Goal: Task Accomplishment & Management: Manage account settings

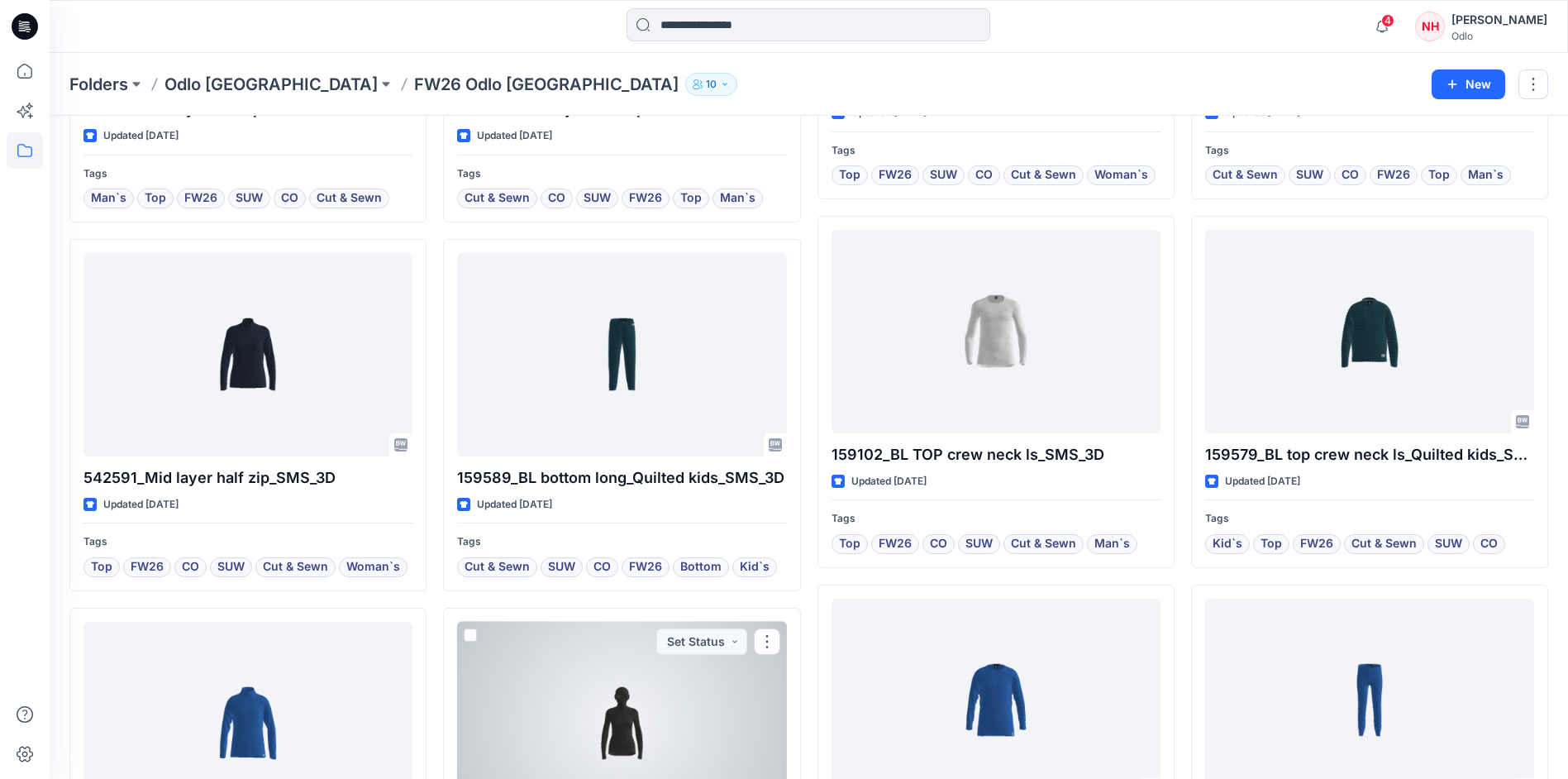
scroll to position [485, 0]
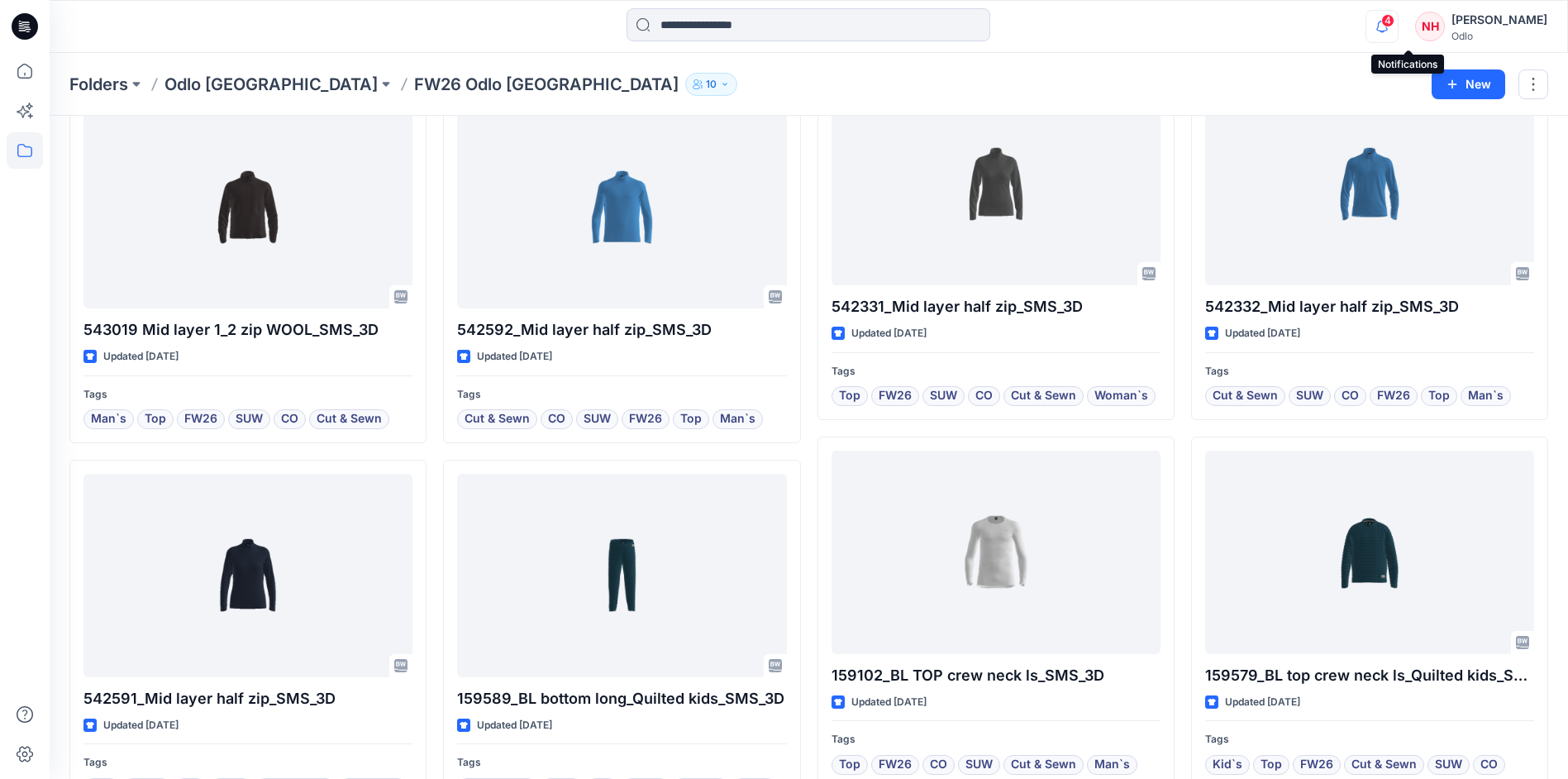
click at [1398, 25] on icon "button" at bounding box center [1382, 26] width 31 height 33
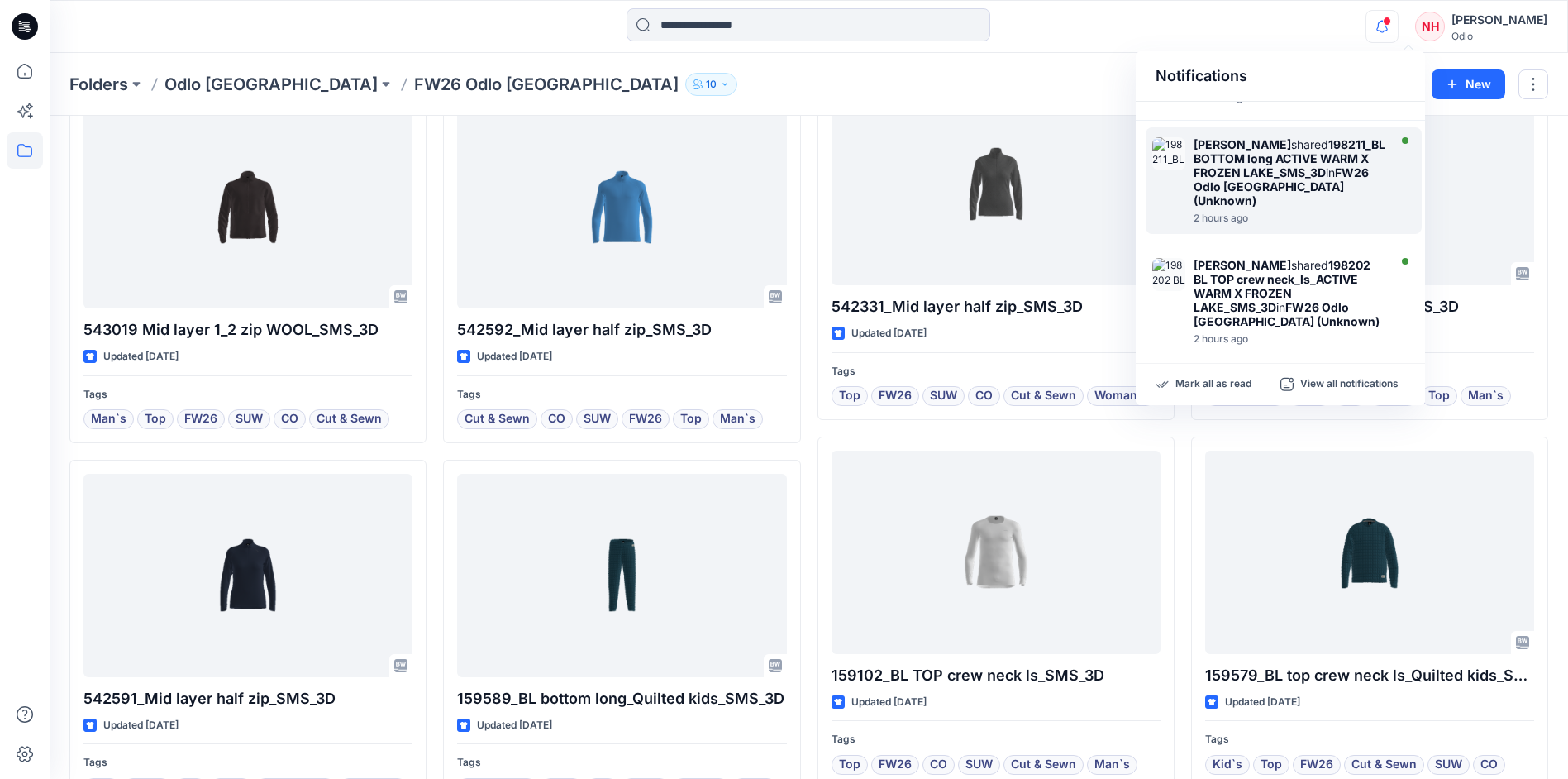
scroll to position [0, 0]
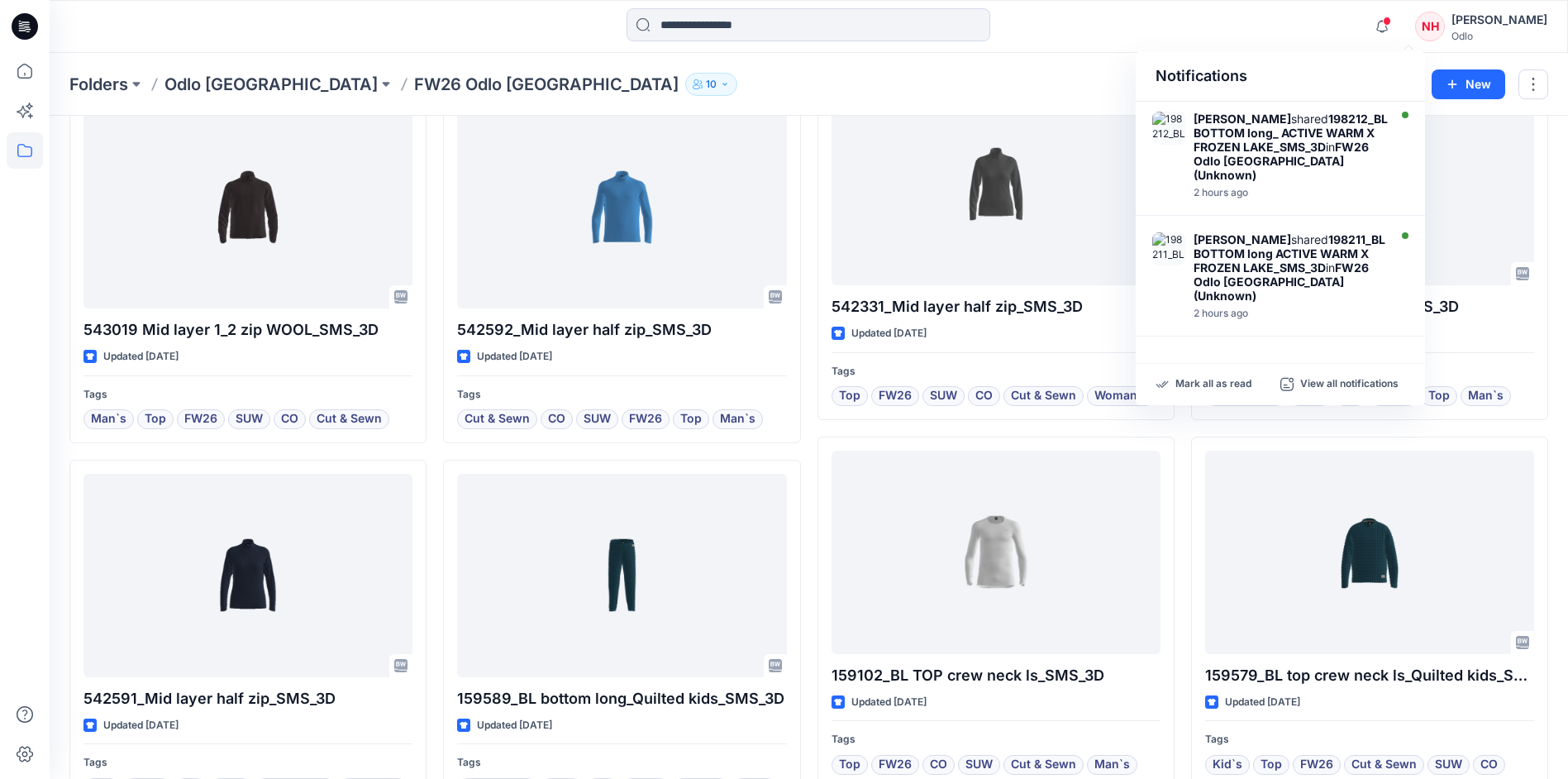
click at [222, 28] on div at bounding box center [239, 26] width 379 height 37
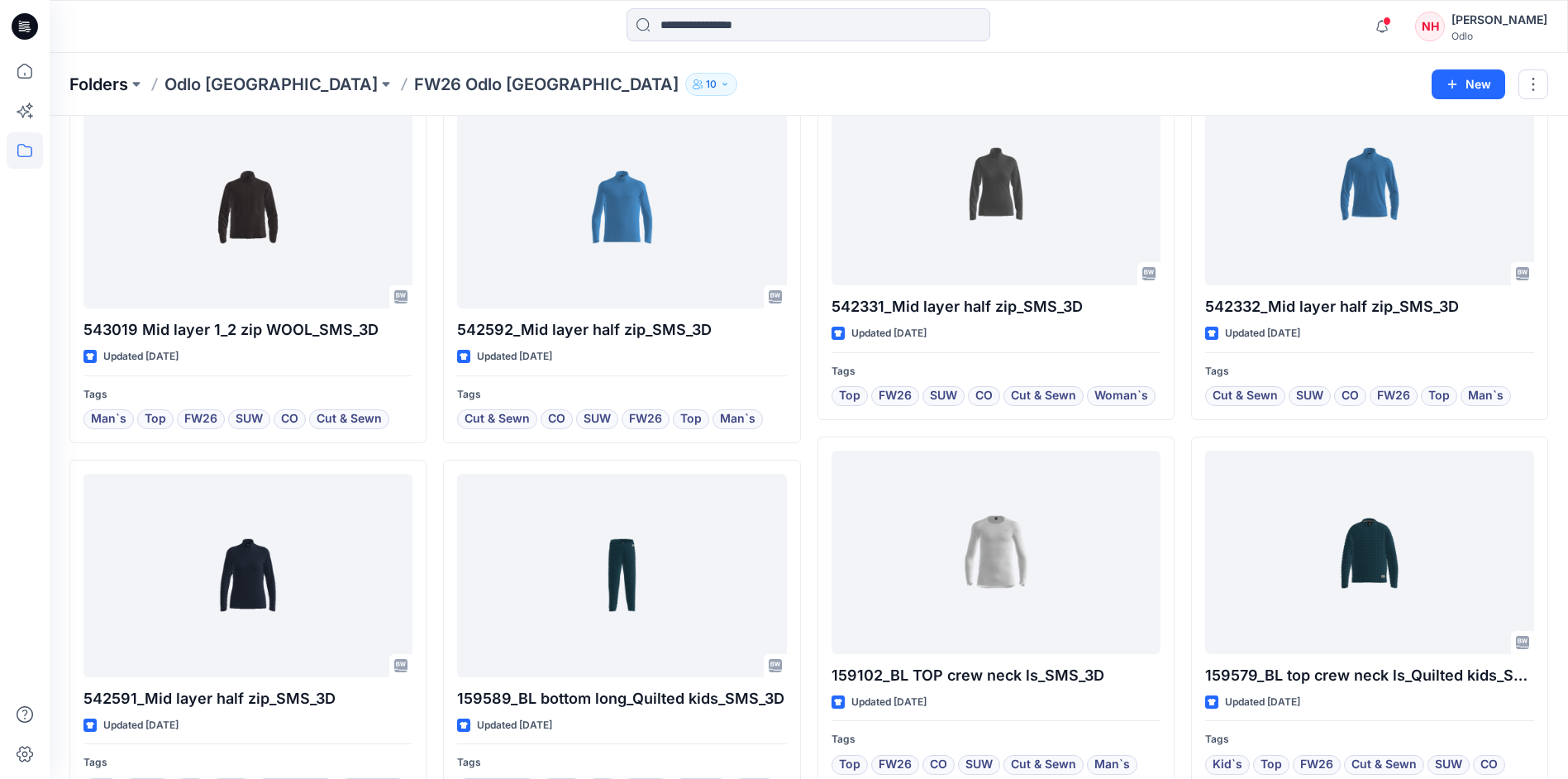
click at [123, 74] on p "Folders" at bounding box center [99, 84] width 58 height 24
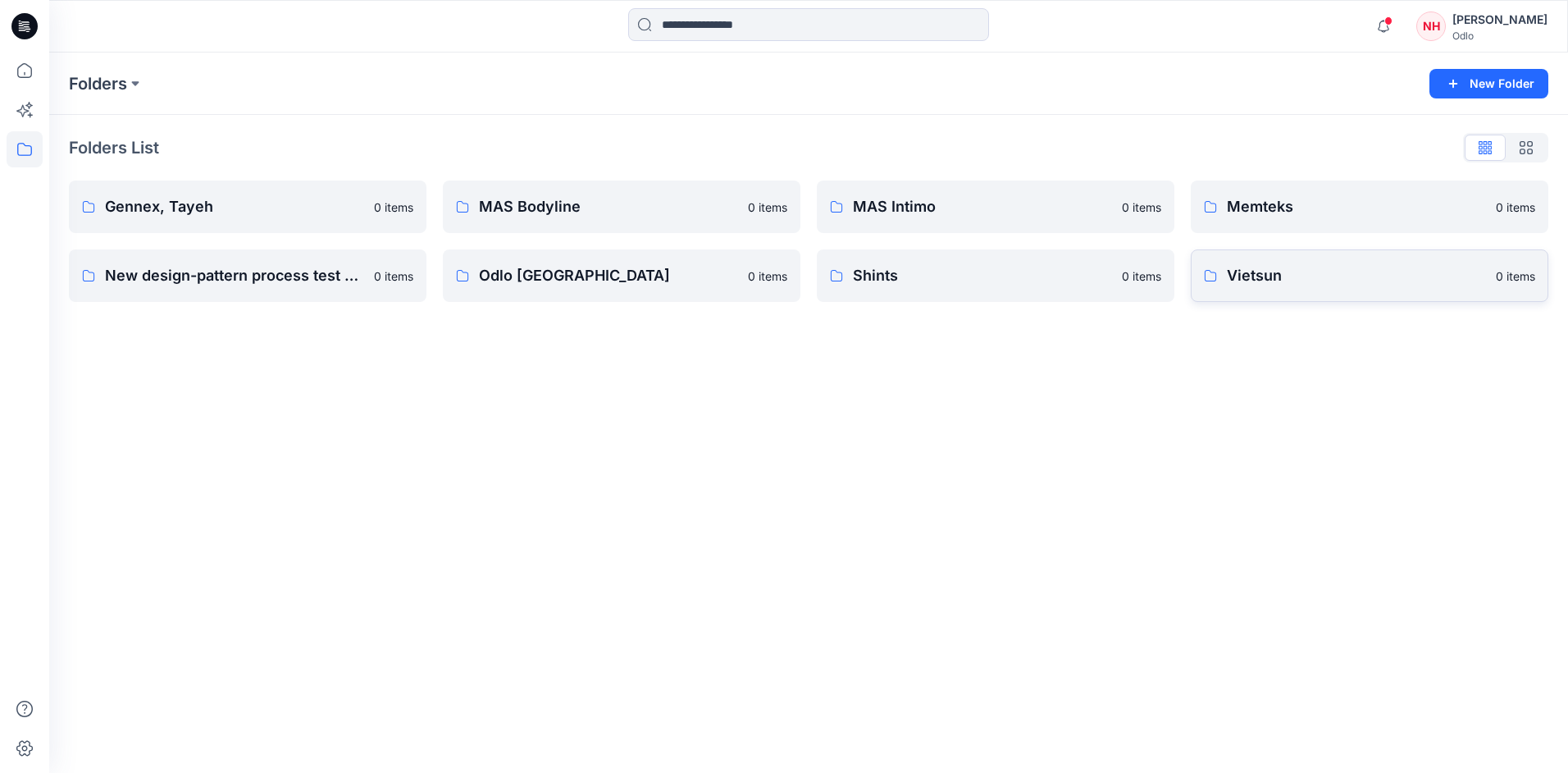
click at [1332, 270] on p "Vietsun" at bounding box center [1356, 275] width 259 height 23
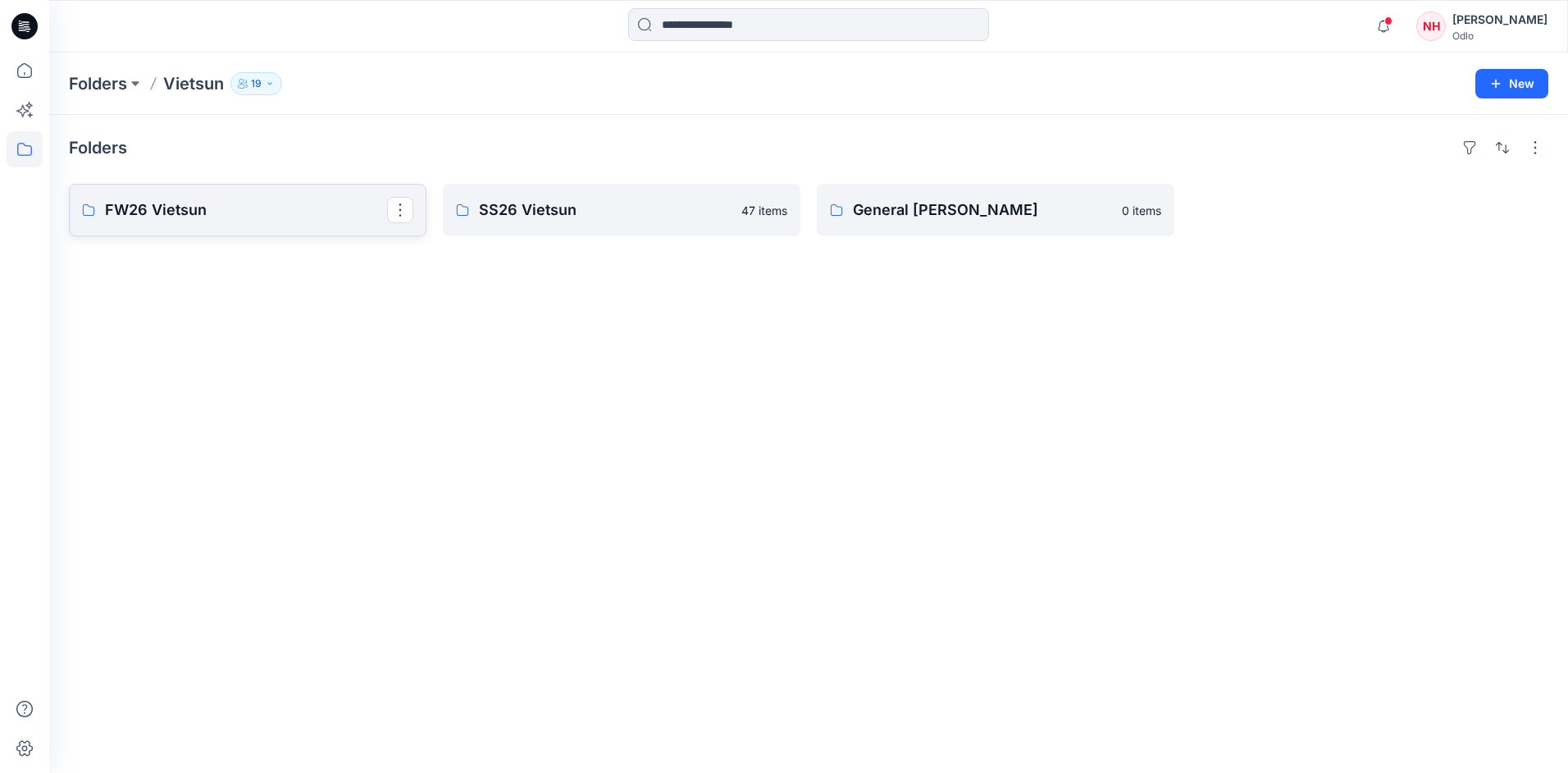
click at [267, 207] on p "FW26 Vietsun" at bounding box center [246, 209] width 282 height 23
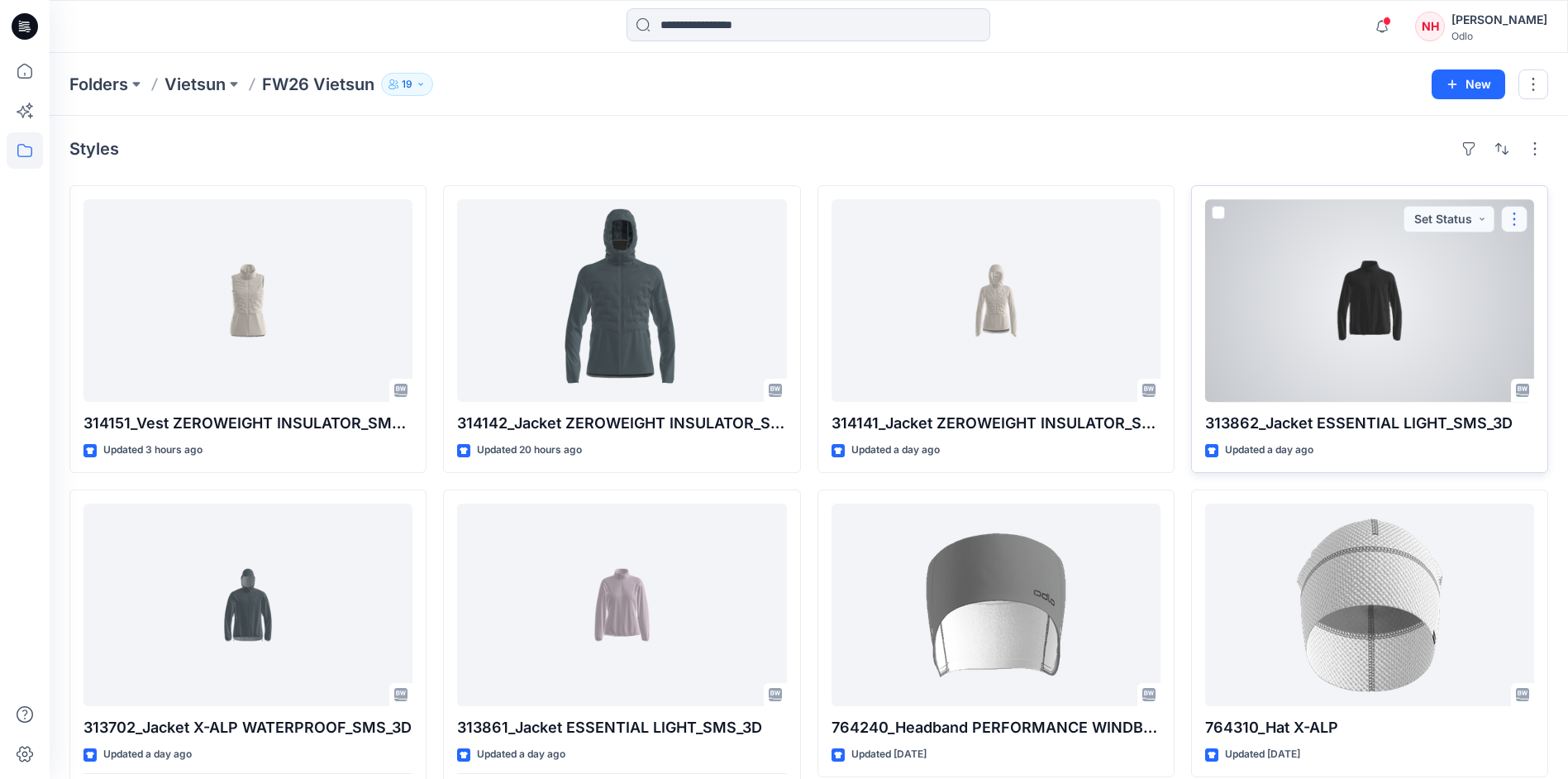
click at [1514, 224] on button "button" at bounding box center [1514, 219] width 26 height 26
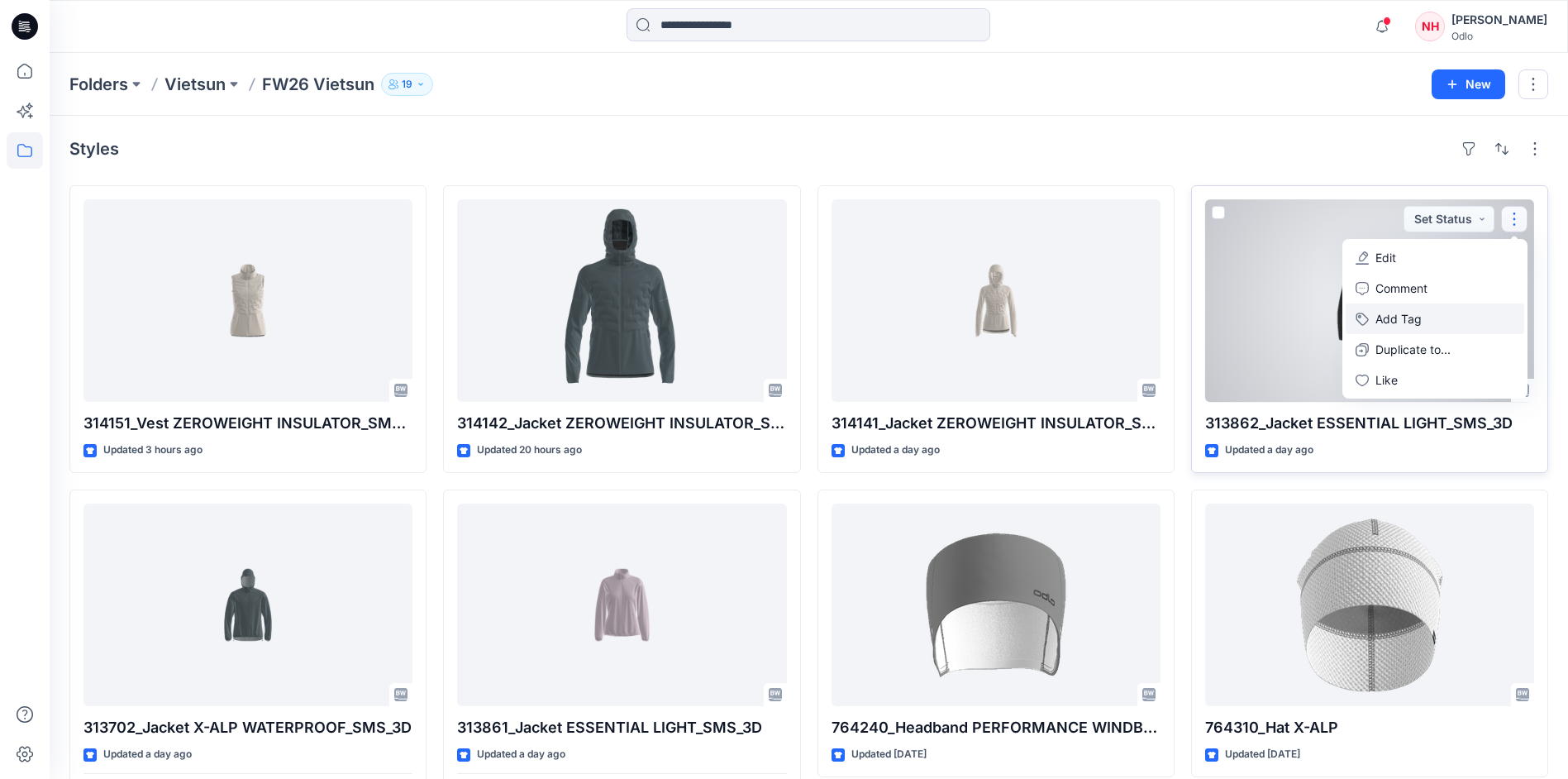
click at [1451, 312] on button "Add Tag" at bounding box center [1435, 318] width 179 height 31
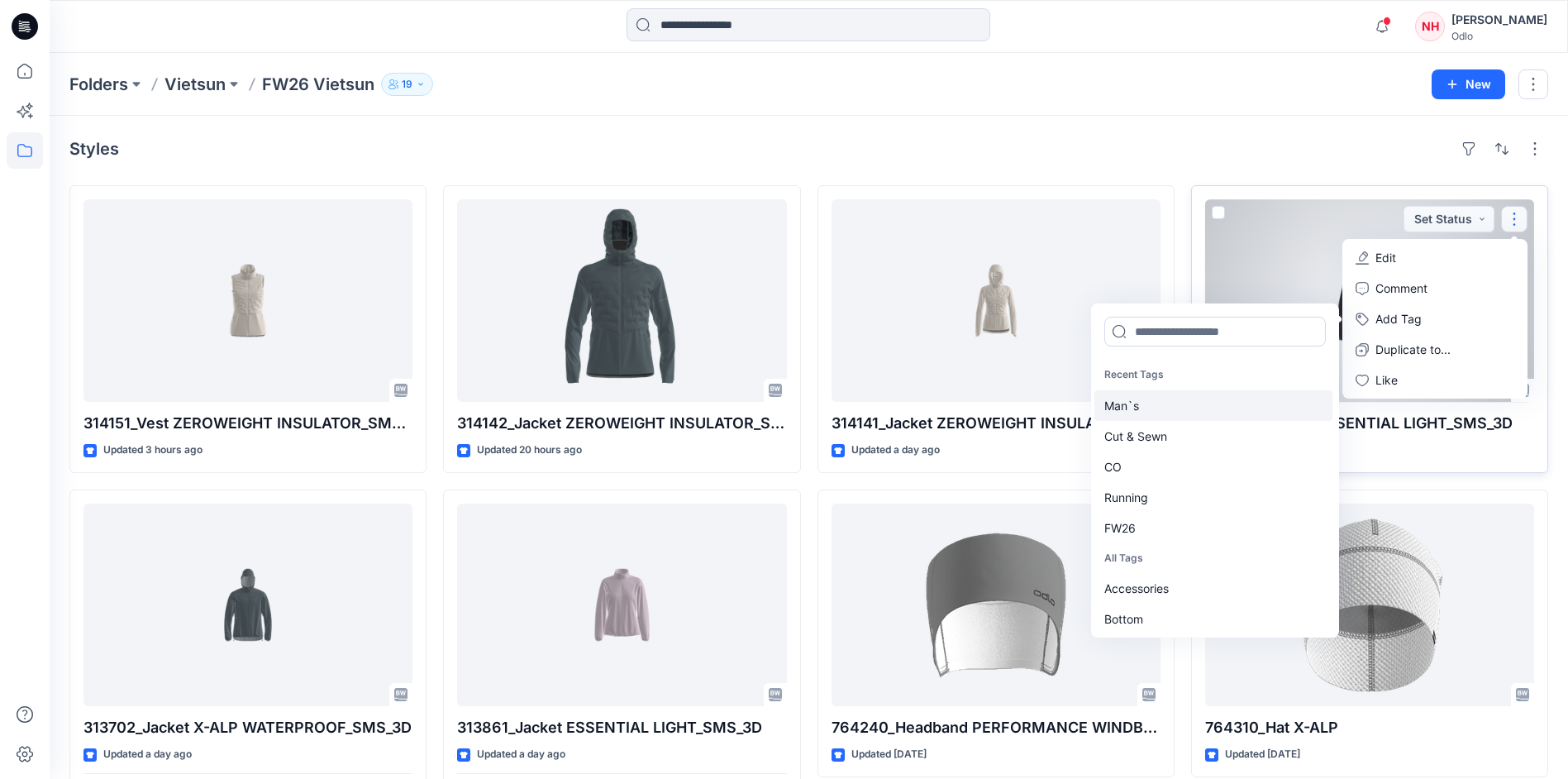
click at [1183, 410] on div "Man`s" at bounding box center [1213, 405] width 238 height 31
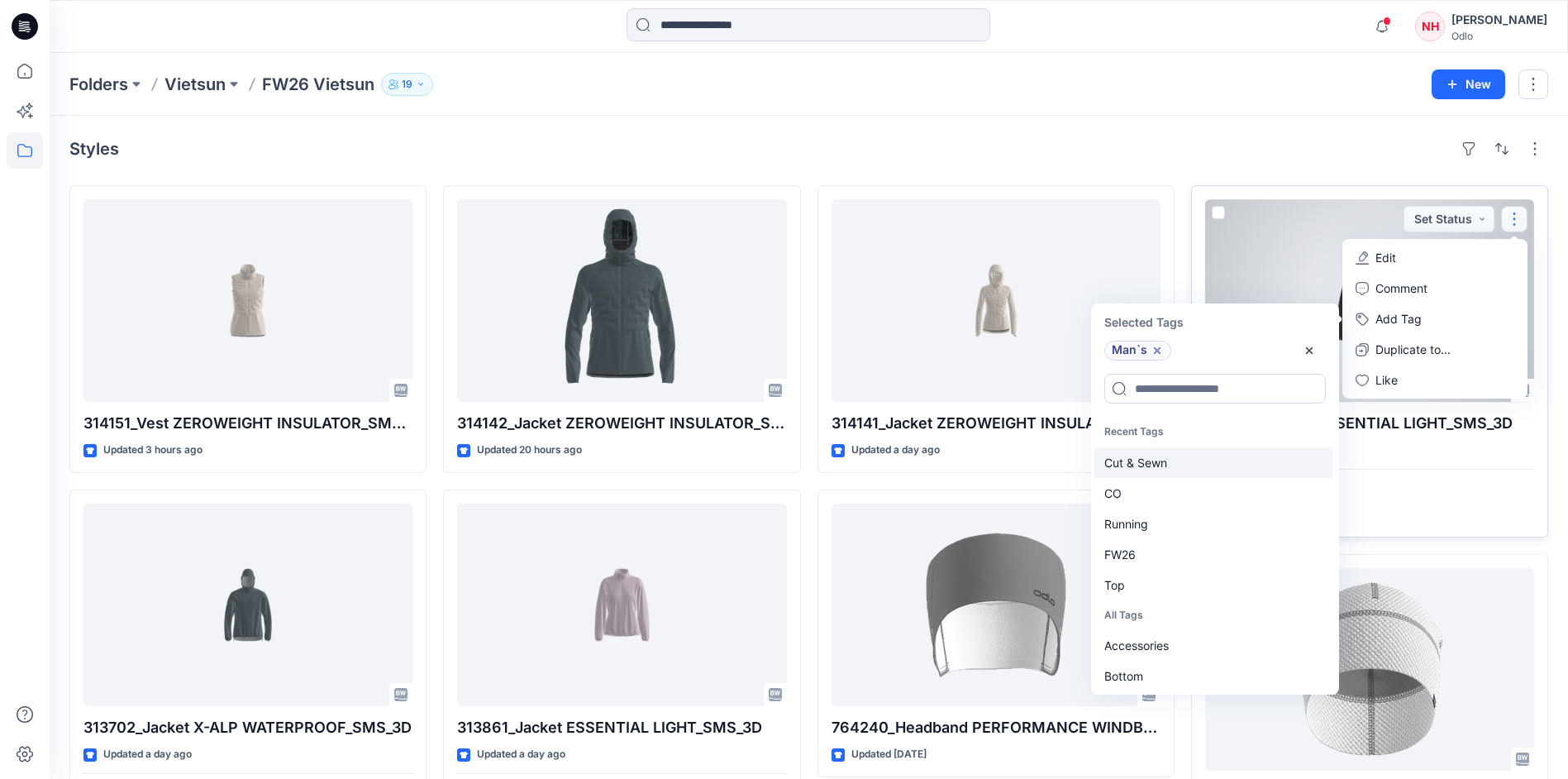
click at [1187, 469] on div "Cut & Sewn" at bounding box center [1213, 462] width 238 height 31
click at [1189, 470] on div "CO" at bounding box center [1213, 462] width 238 height 31
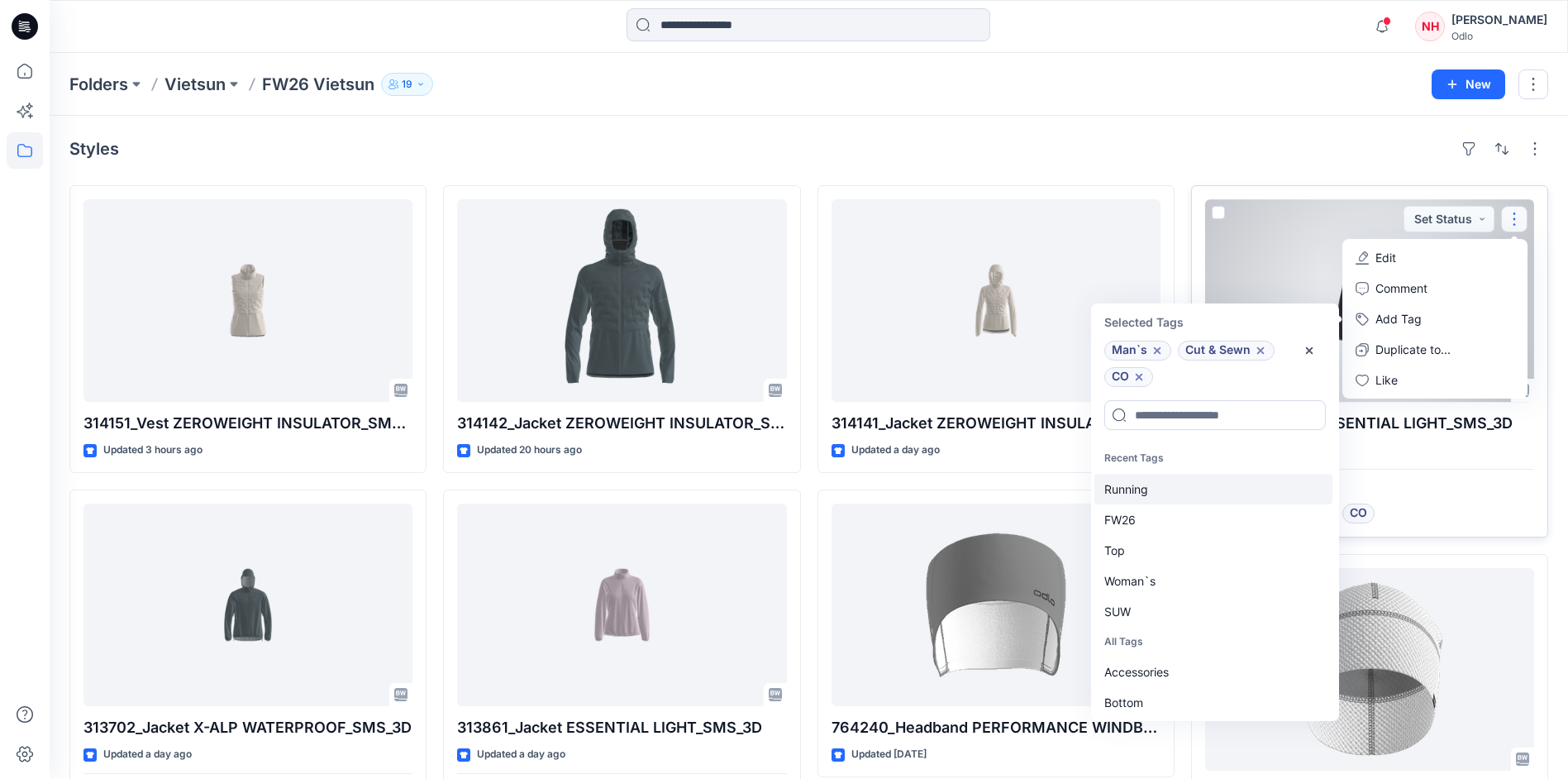
click at [1190, 485] on div "Running" at bounding box center [1213, 489] width 238 height 31
click at [1190, 488] on div "FW26" at bounding box center [1213, 489] width 238 height 31
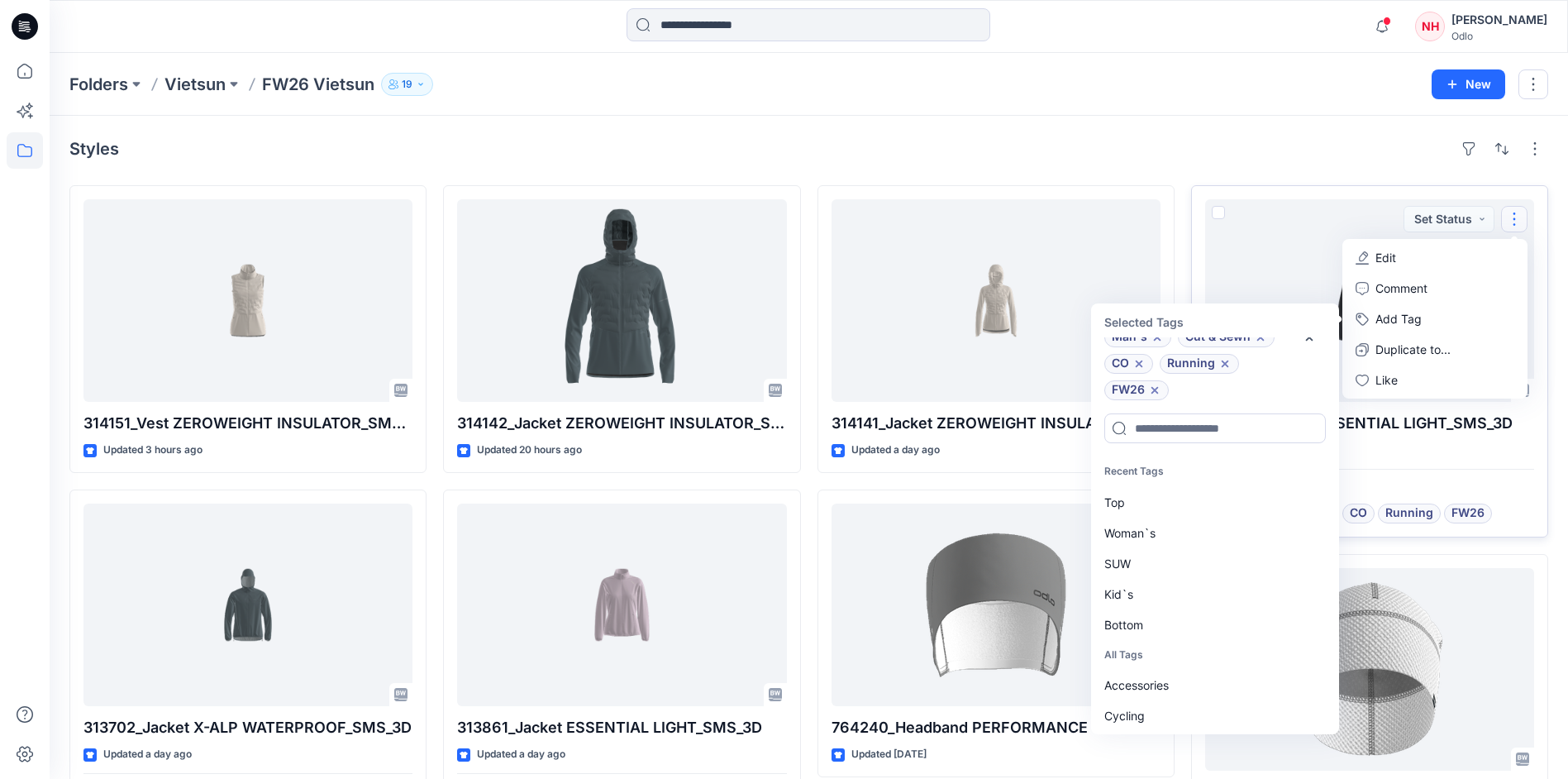
click at [1258, 133] on div "Styles 314151_Vest ZEROWEIGHT INSULATOR_SMS_3D Updated 3 hours ago 313702_Jacke…" at bounding box center [808, 726] width 1518 height 1220
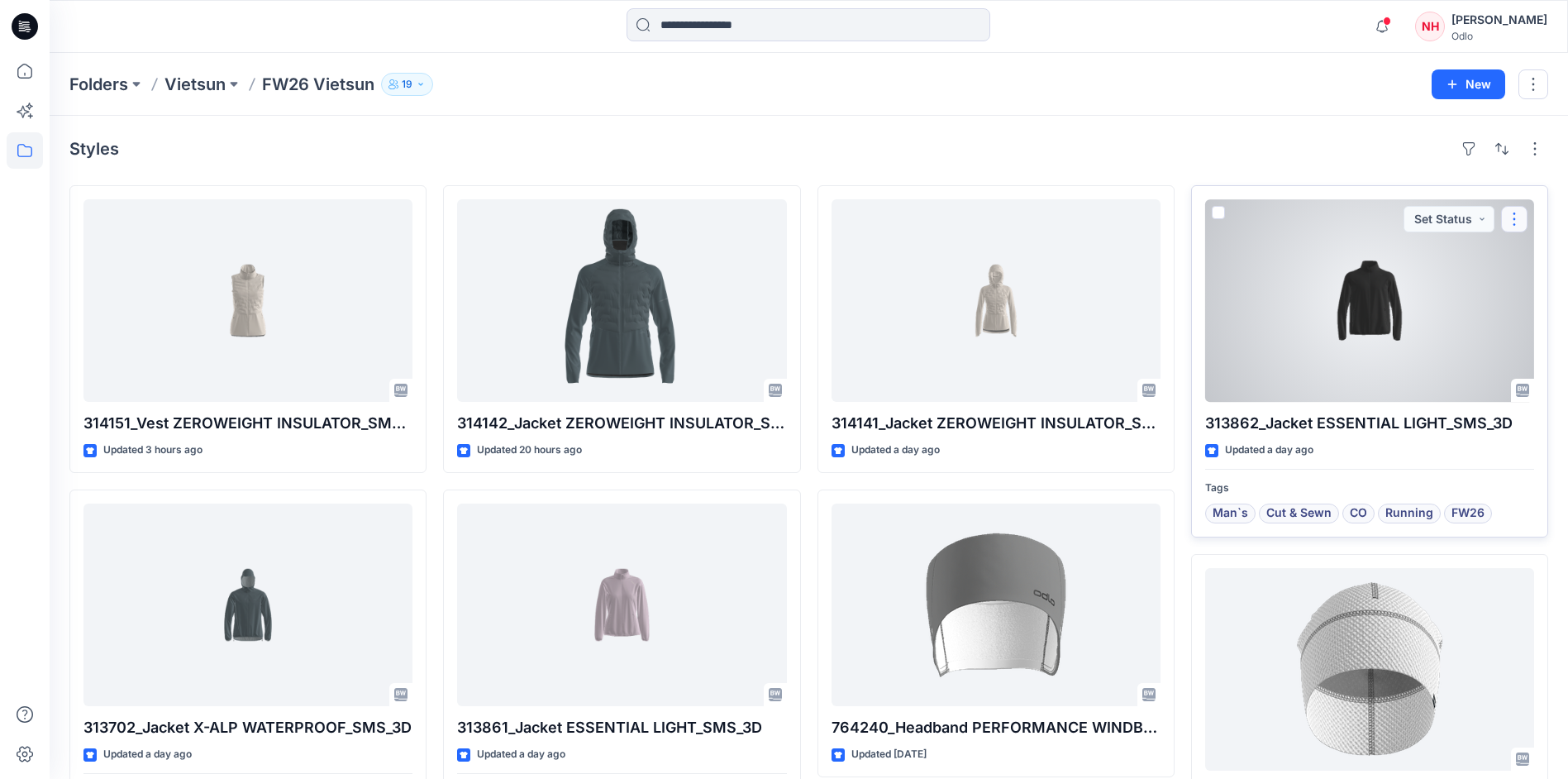
click at [1517, 222] on button "button" at bounding box center [1514, 219] width 26 height 26
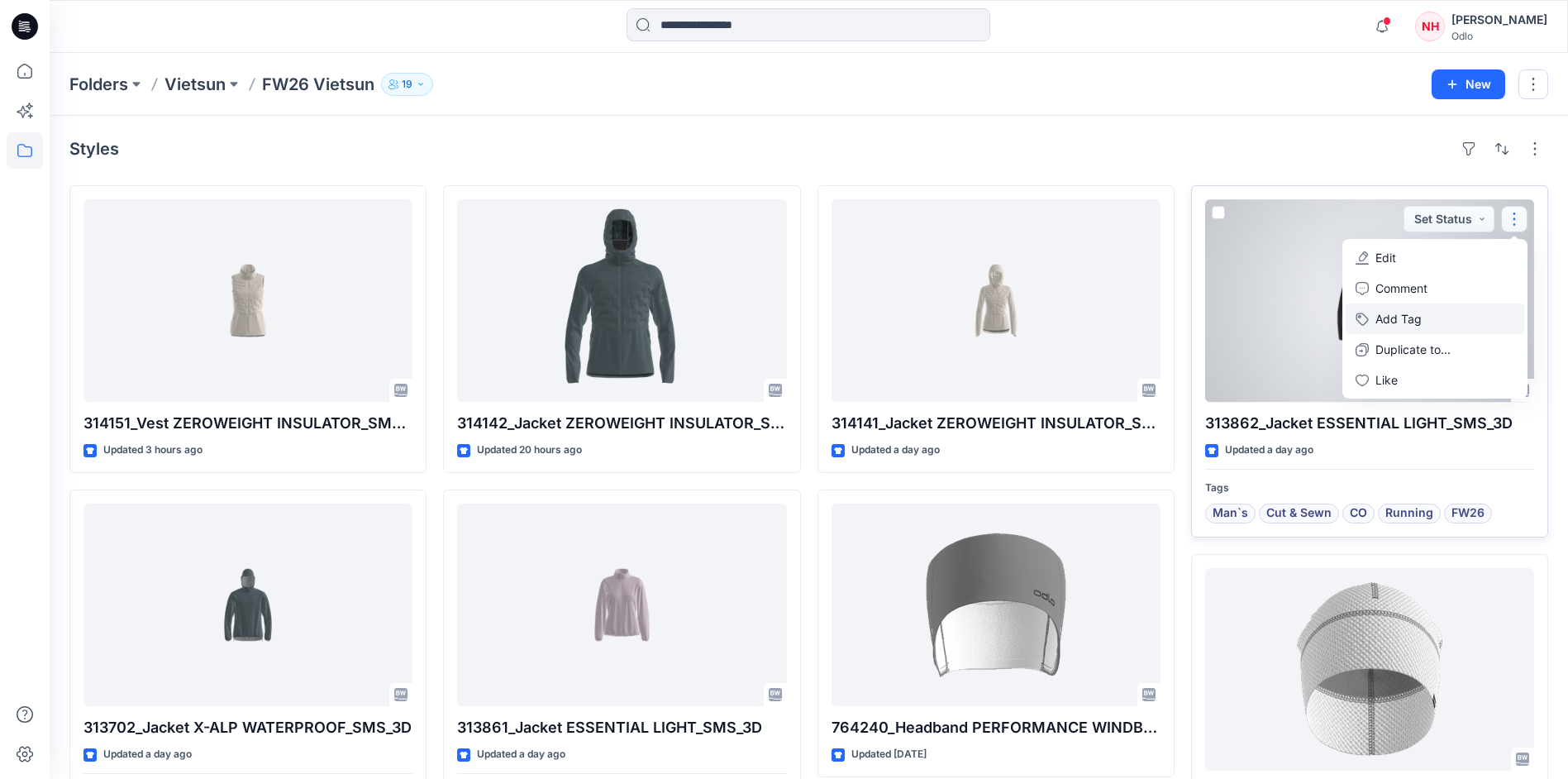
click at [1455, 309] on button "Add Tag" at bounding box center [1435, 318] width 179 height 31
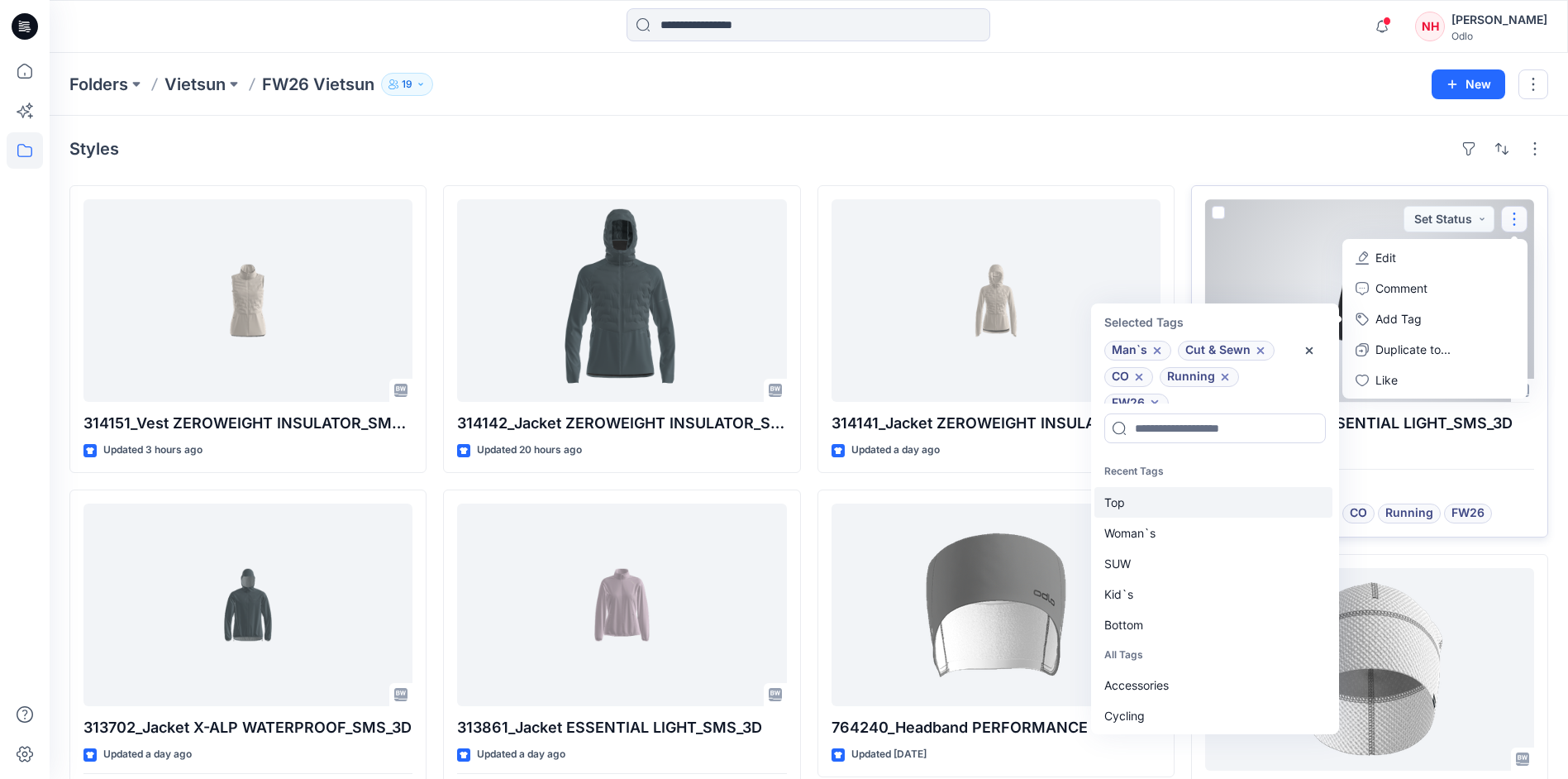
click at [1178, 495] on div "Top" at bounding box center [1213, 502] width 238 height 31
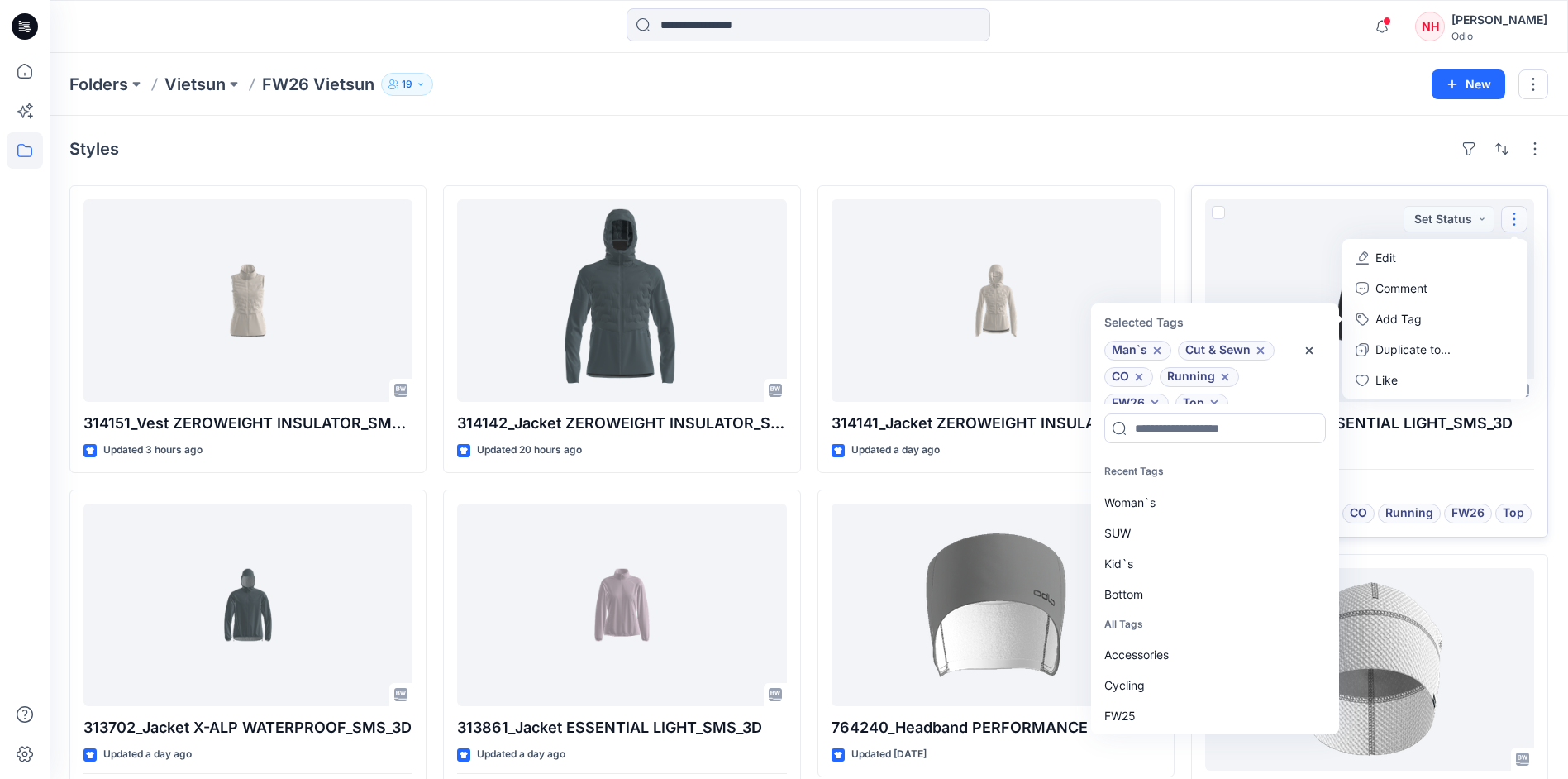
click at [1236, 111] on div "Folders Vietsun FW26 Vietsun 19 New" at bounding box center [808, 85] width 1518 height 63
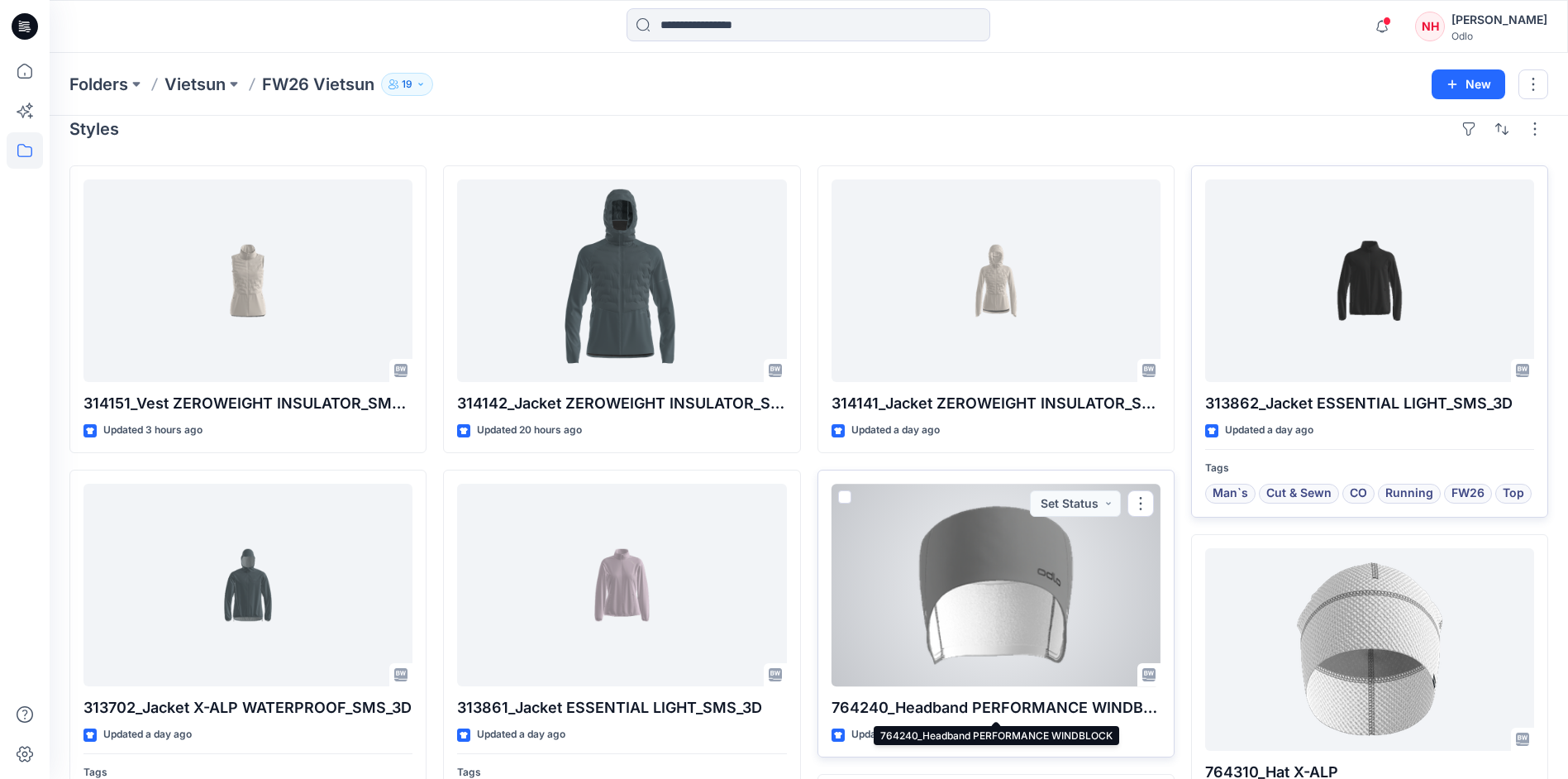
scroll to position [0, 0]
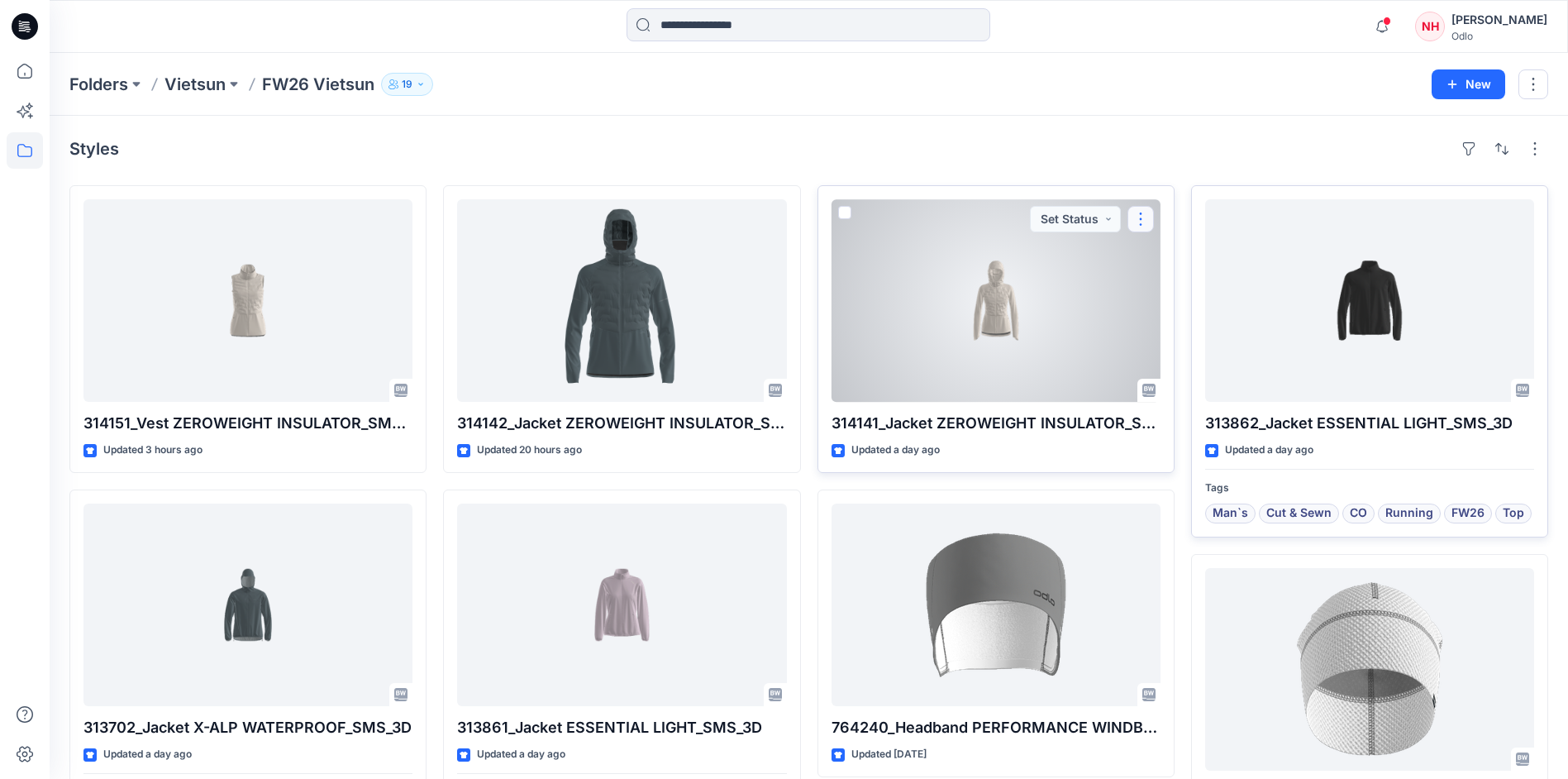
click at [1142, 222] on button "button" at bounding box center [1141, 219] width 26 height 26
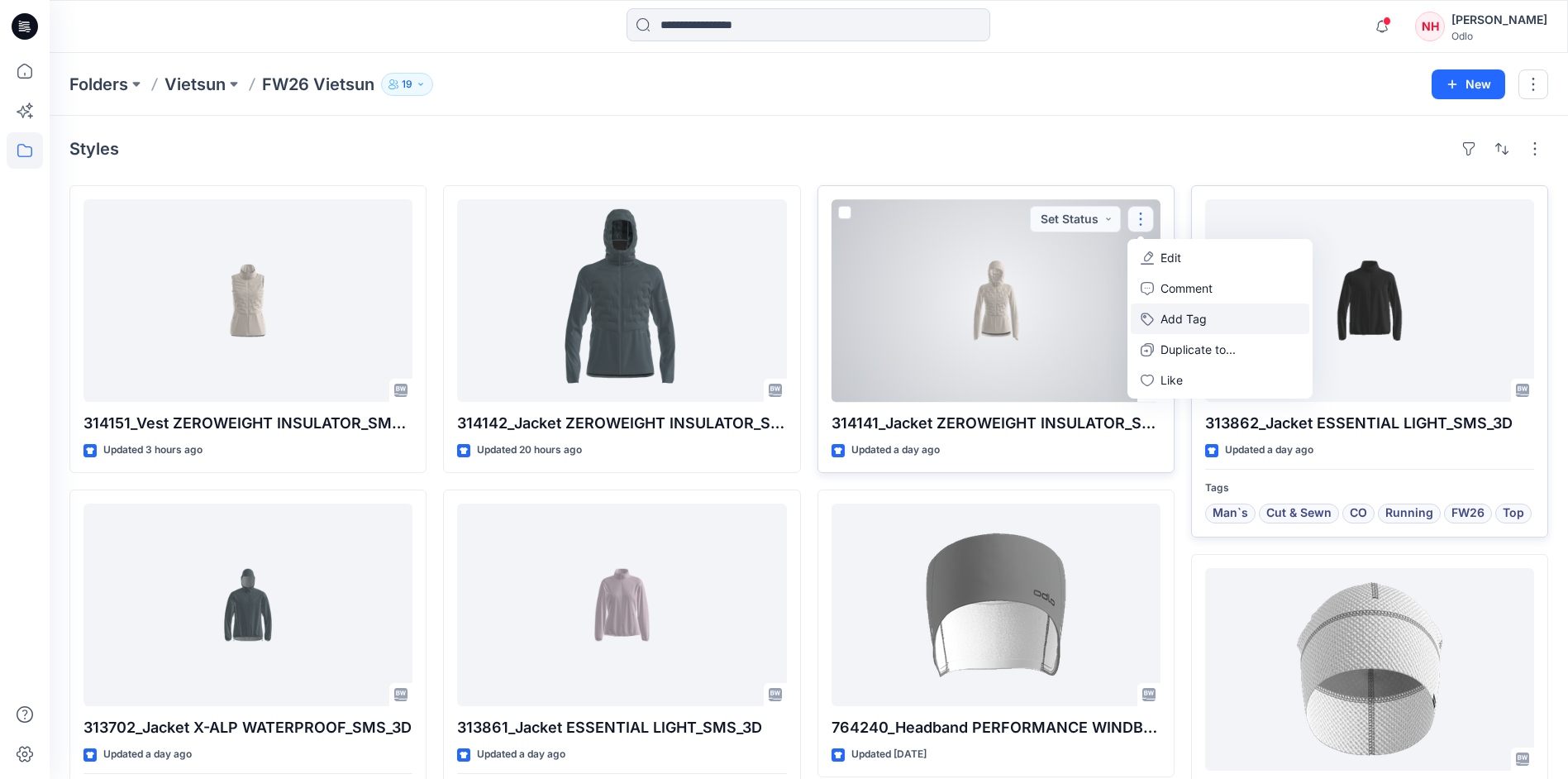
click at [1190, 317] on button "Add Tag" at bounding box center [1220, 318] width 179 height 31
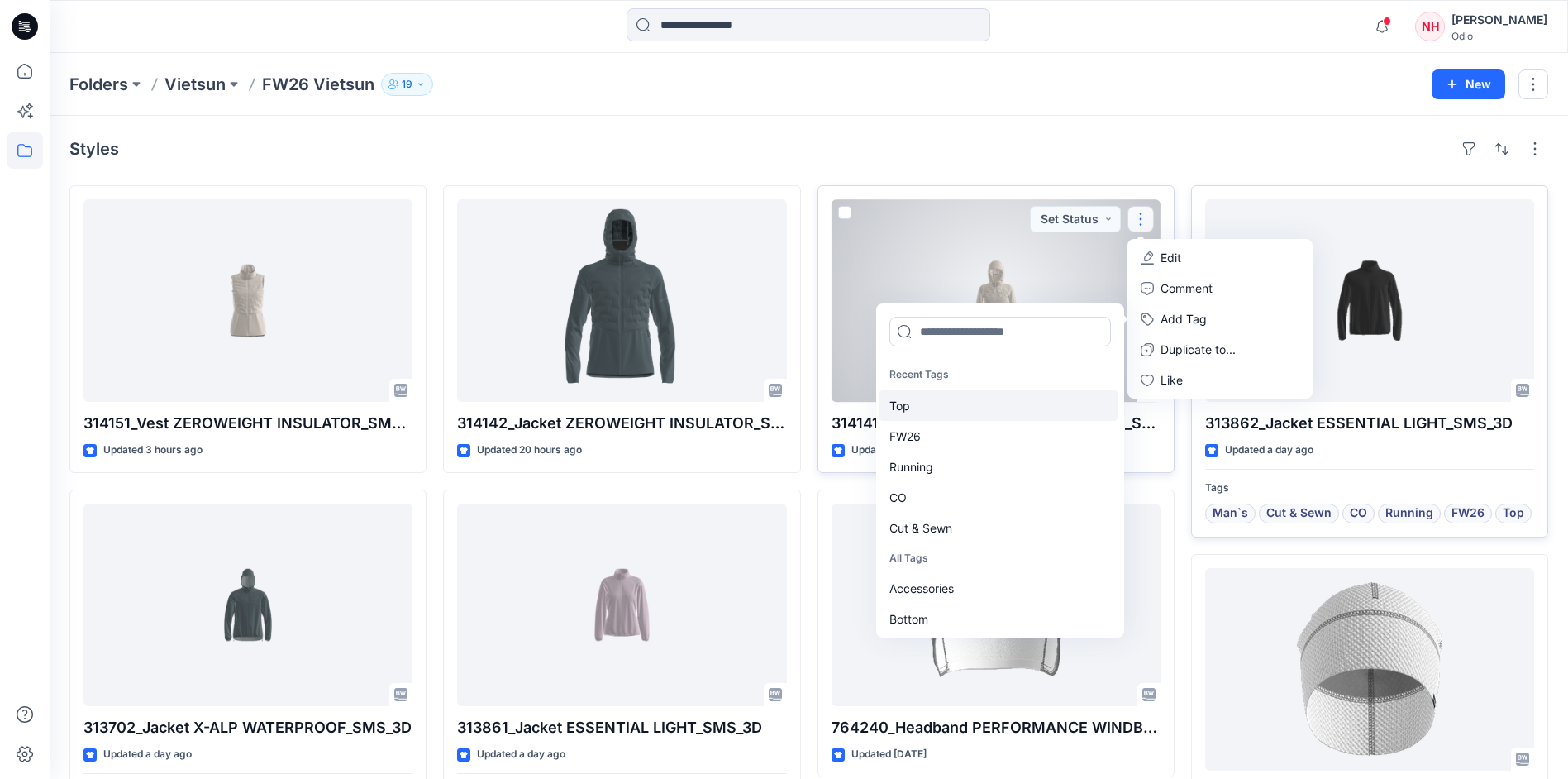
click at [980, 394] on div "Top" at bounding box center [998, 405] width 238 height 31
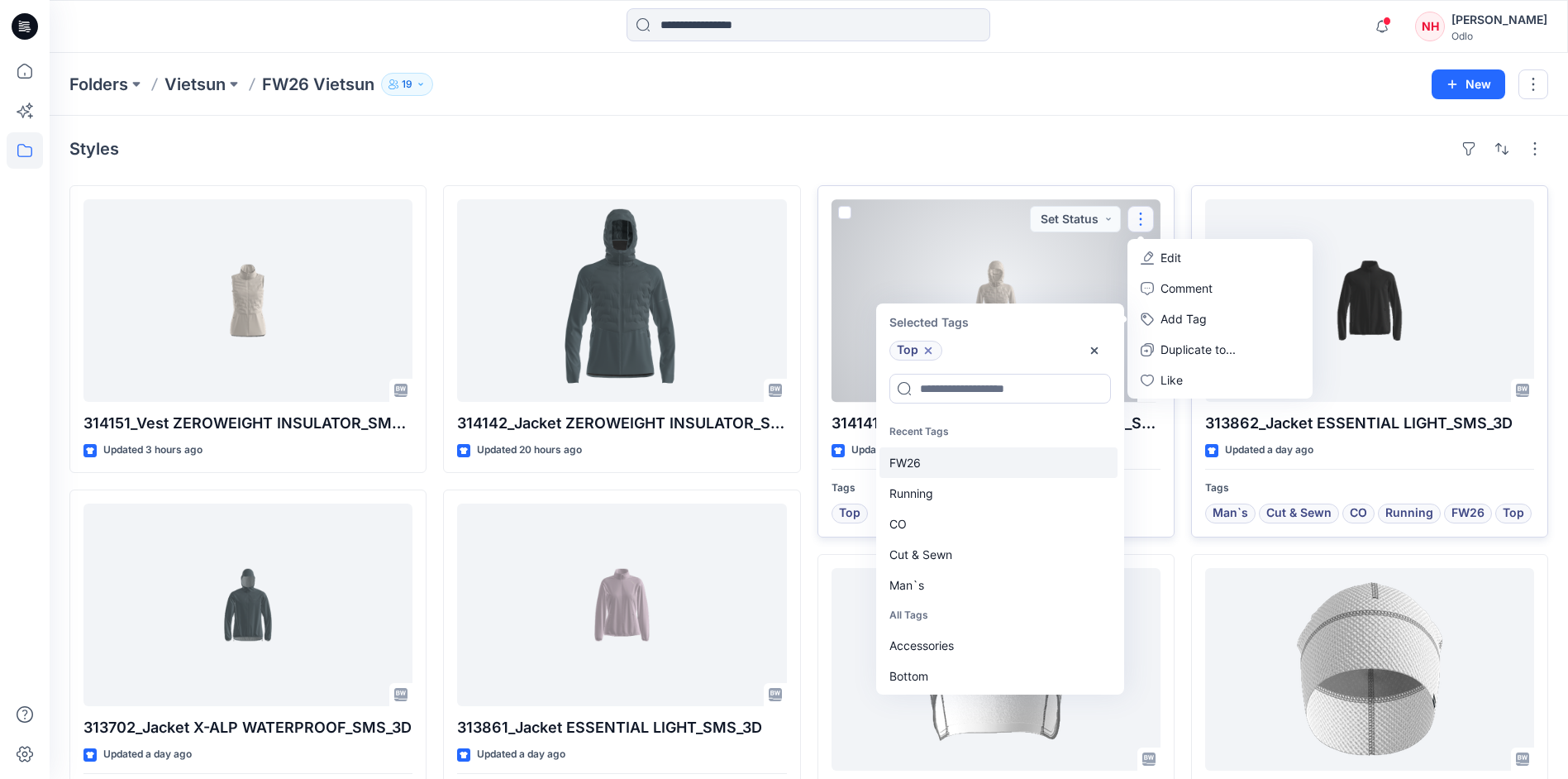
click at [980, 462] on div "FW26" at bounding box center [998, 462] width 238 height 31
click at [982, 467] on div "Running" at bounding box center [998, 462] width 238 height 31
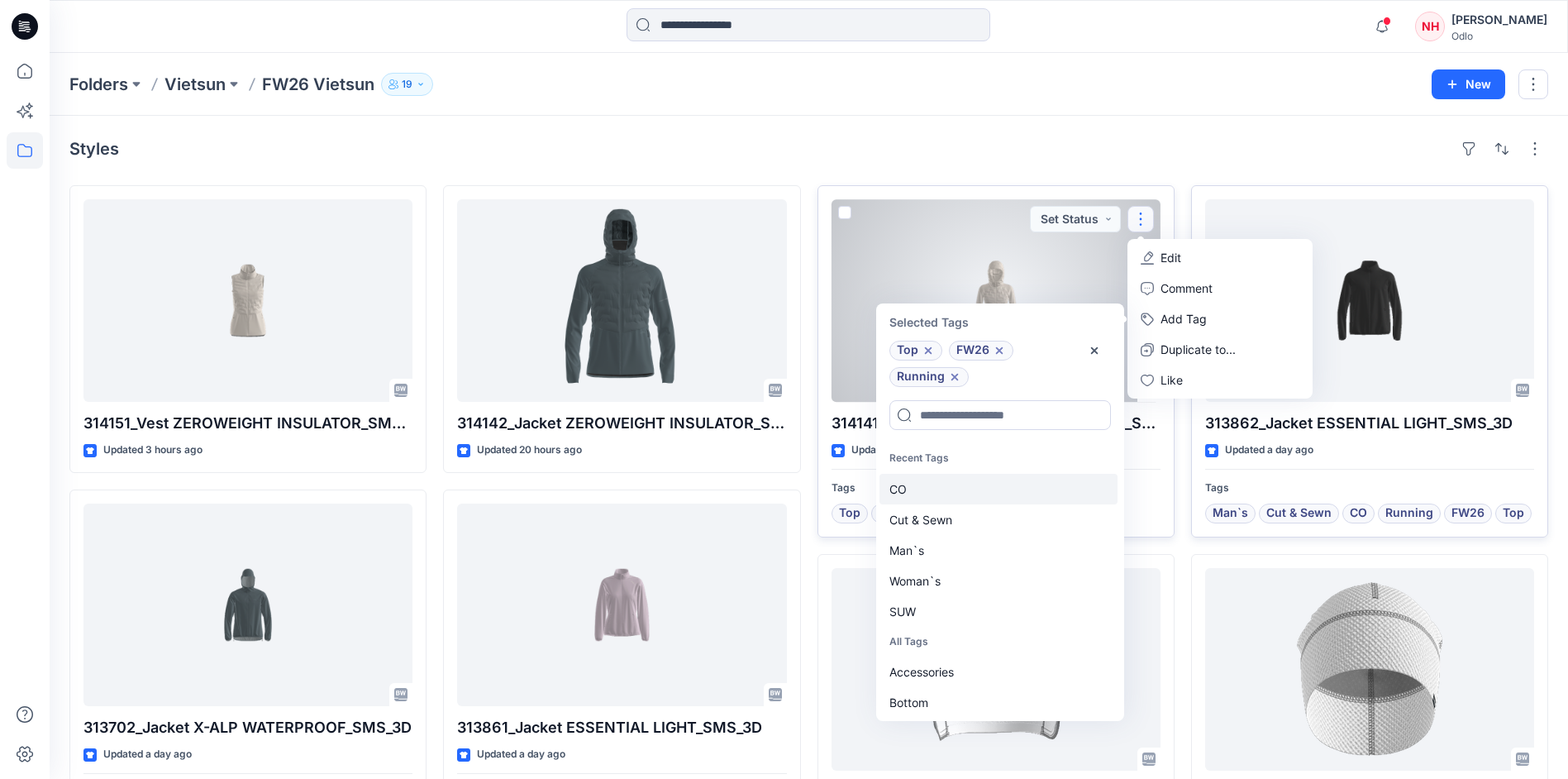
click at [974, 490] on div "CO" at bounding box center [998, 489] width 238 height 31
click at [974, 490] on div "Cut & Sewn" at bounding box center [998, 489] width 238 height 31
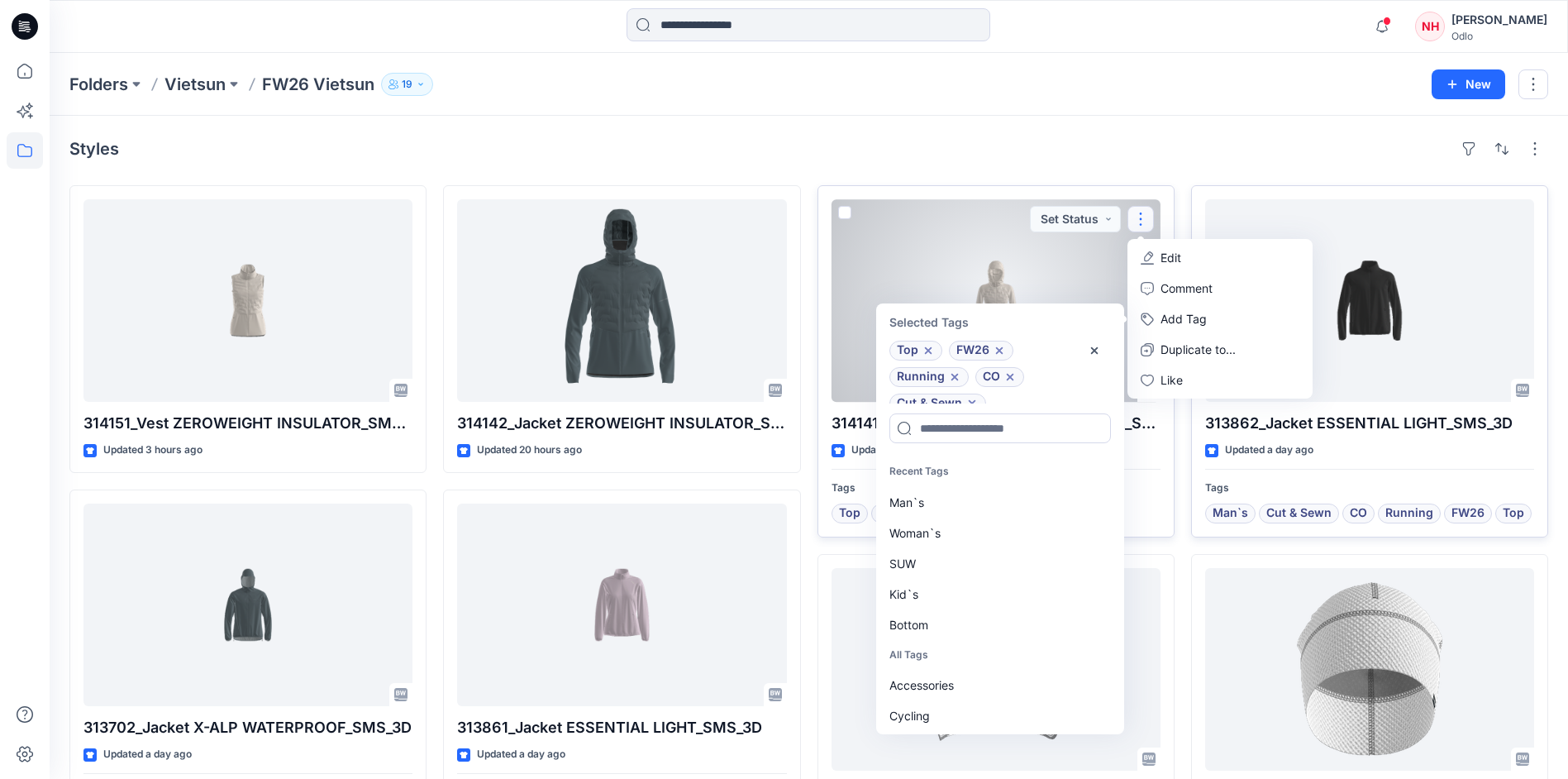
scroll to position [13, 0]
click at [974, 529] on div "Woman`s" at bounding box center [998, 532] width 238 height 31
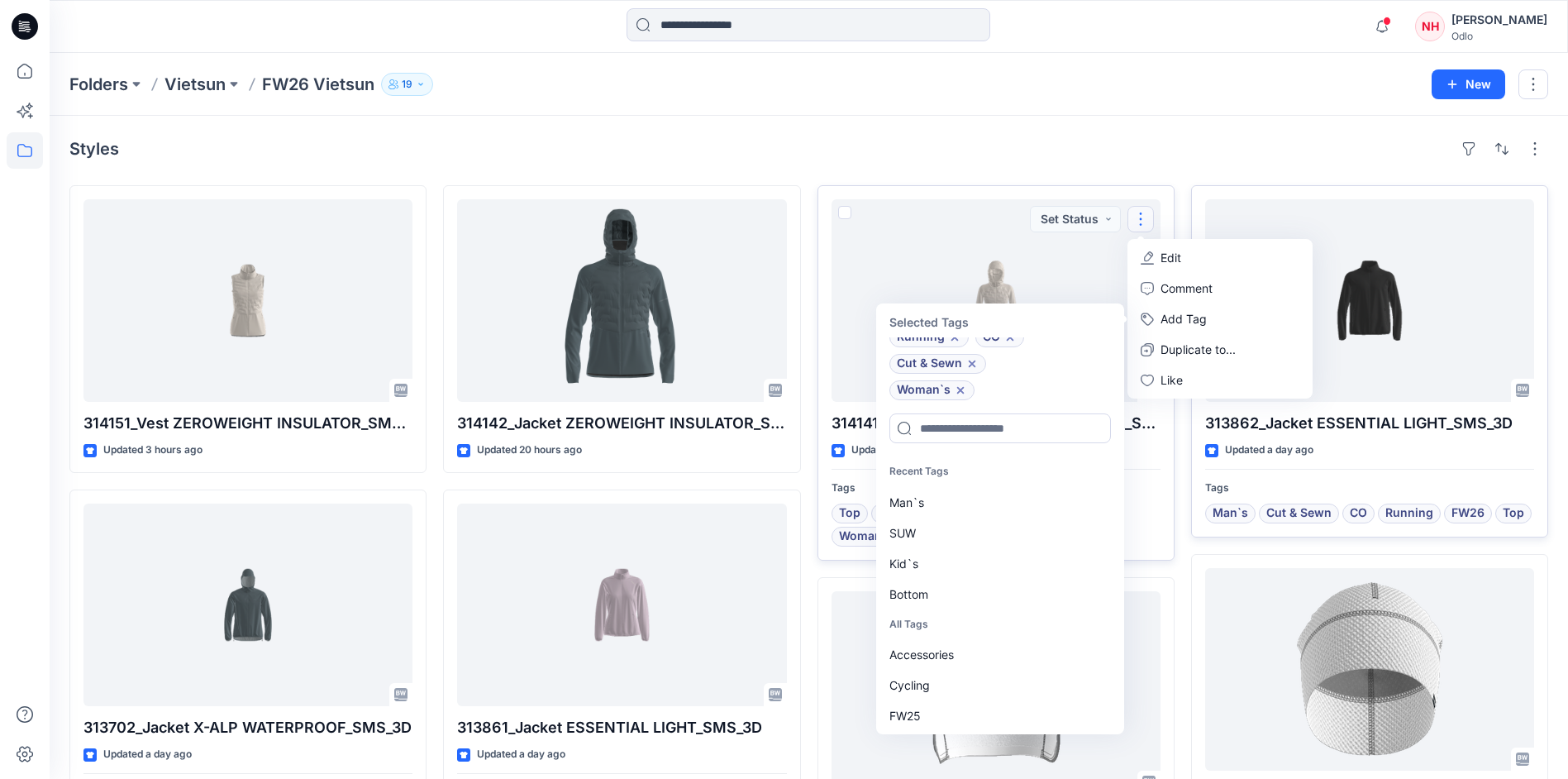
click at [1027, 104] on div "Folders Vietsun FW26 Vietsun 19 New" at bounding box center [808, 85] width 1518 height 63
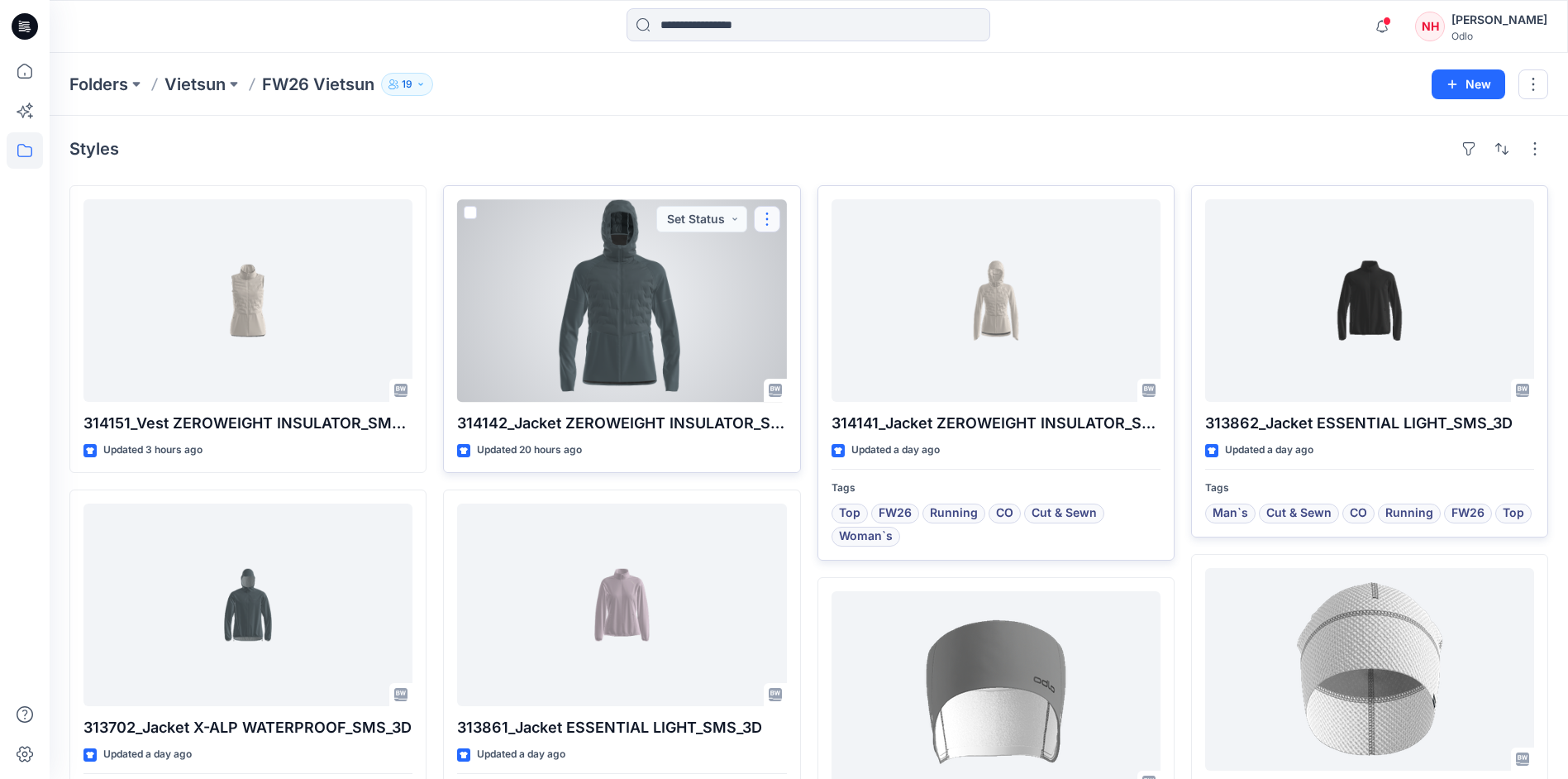
click at [774, 221] on button "button" at bounding box center [767, 219] width 26 height 26
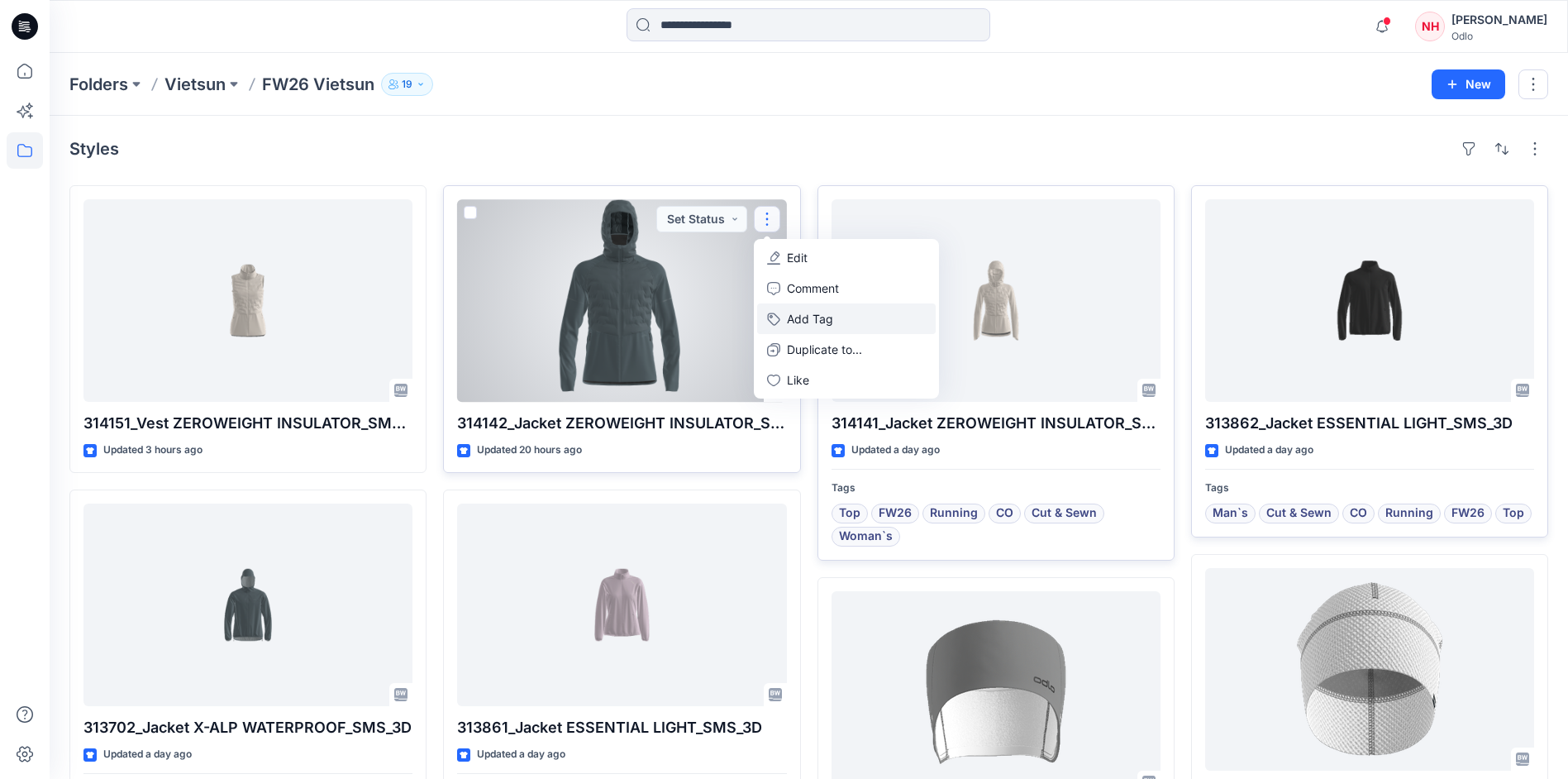
click at [821, 324] on button "Add Tag" at bounding box center [846, 318] width 179 height 31
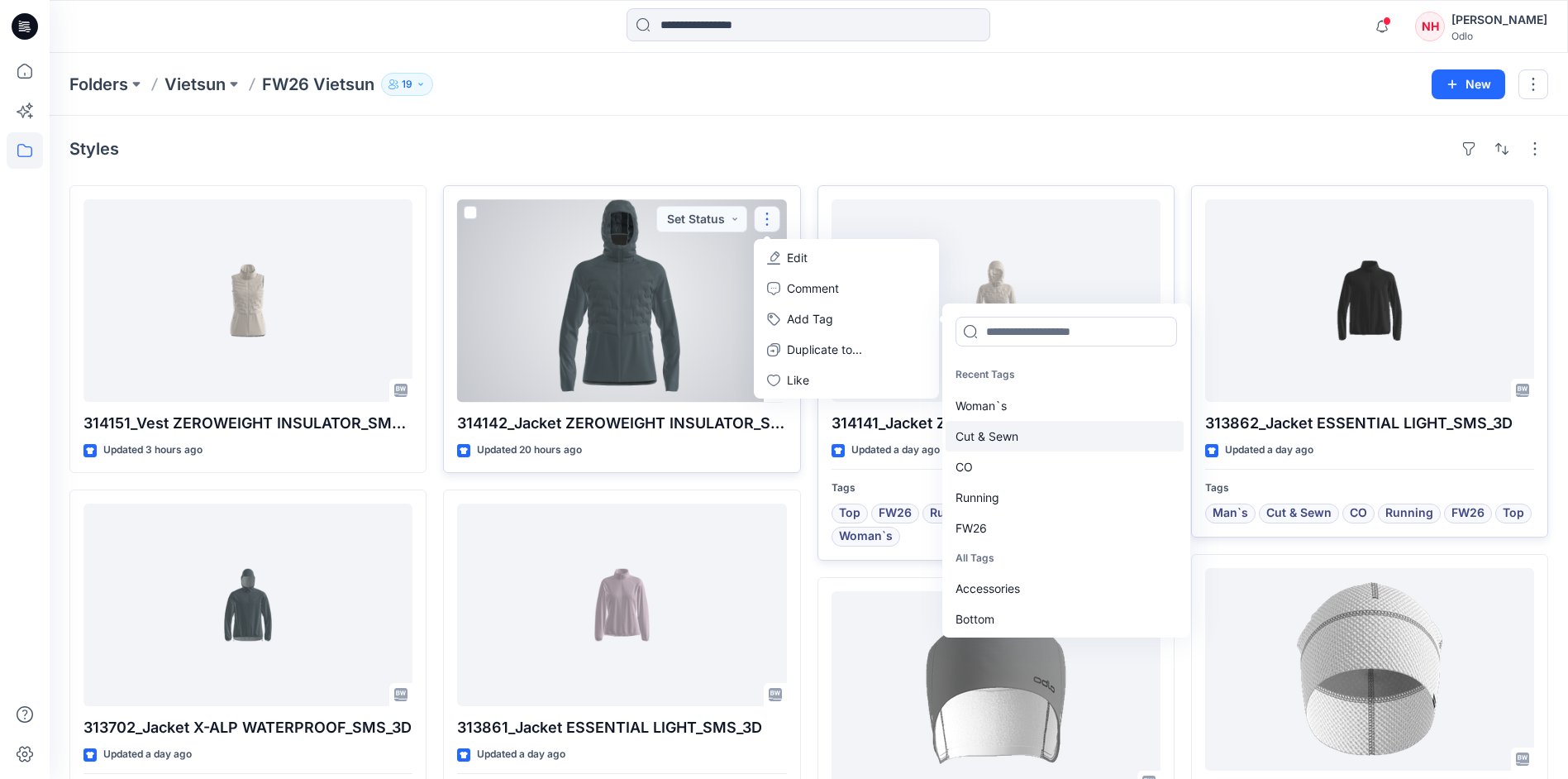
click at [1038, 438] on div "Cut & Sewn" at bounding box center [1064, 435] width 238 height 31
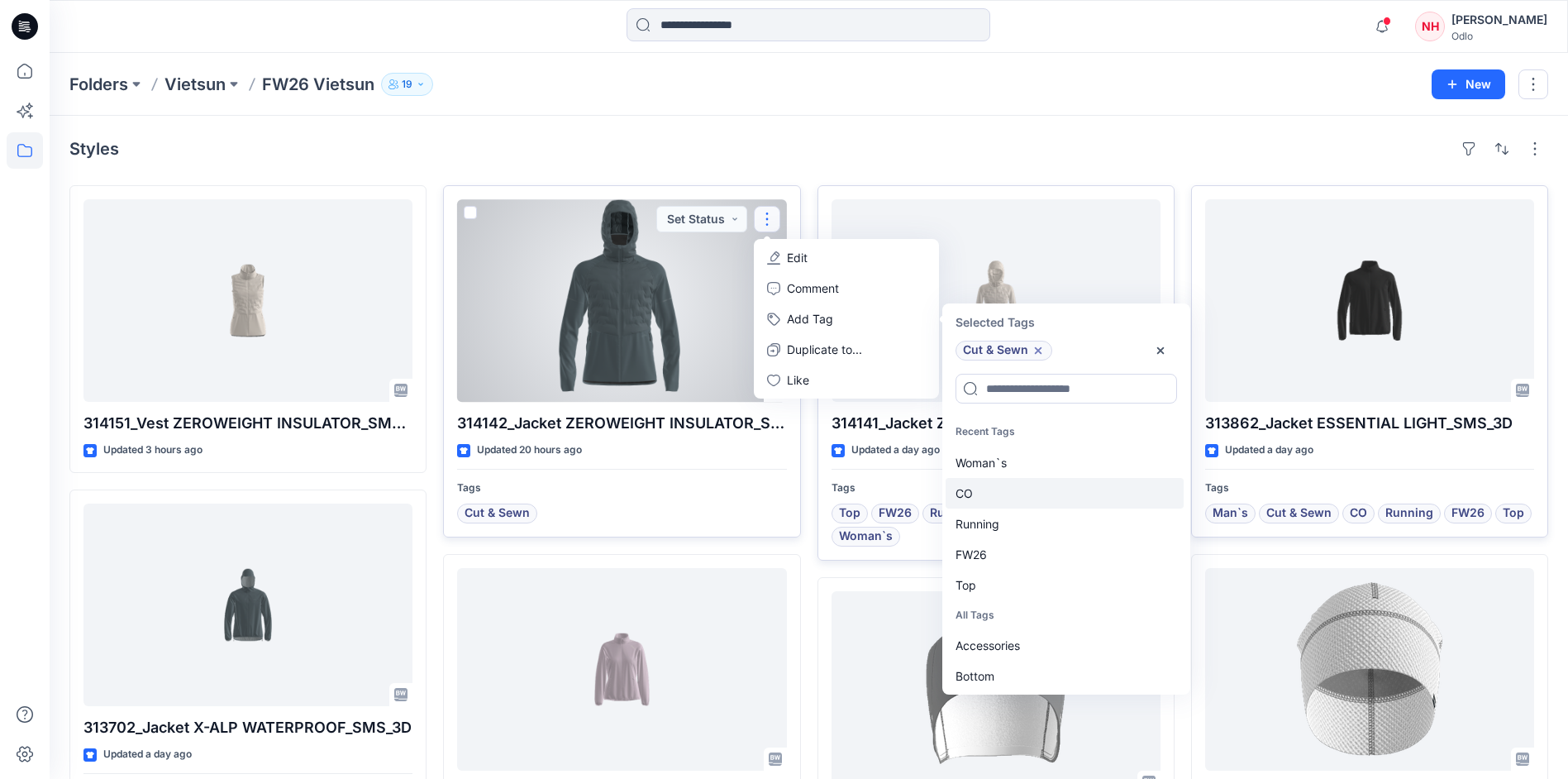
click at [1052, 488] on div "CO" at bounding box center [1064, 493] width 238 height 31
click at [1052, 488] on div "Running" at bounding box center [1064, 493] width 238 height 31
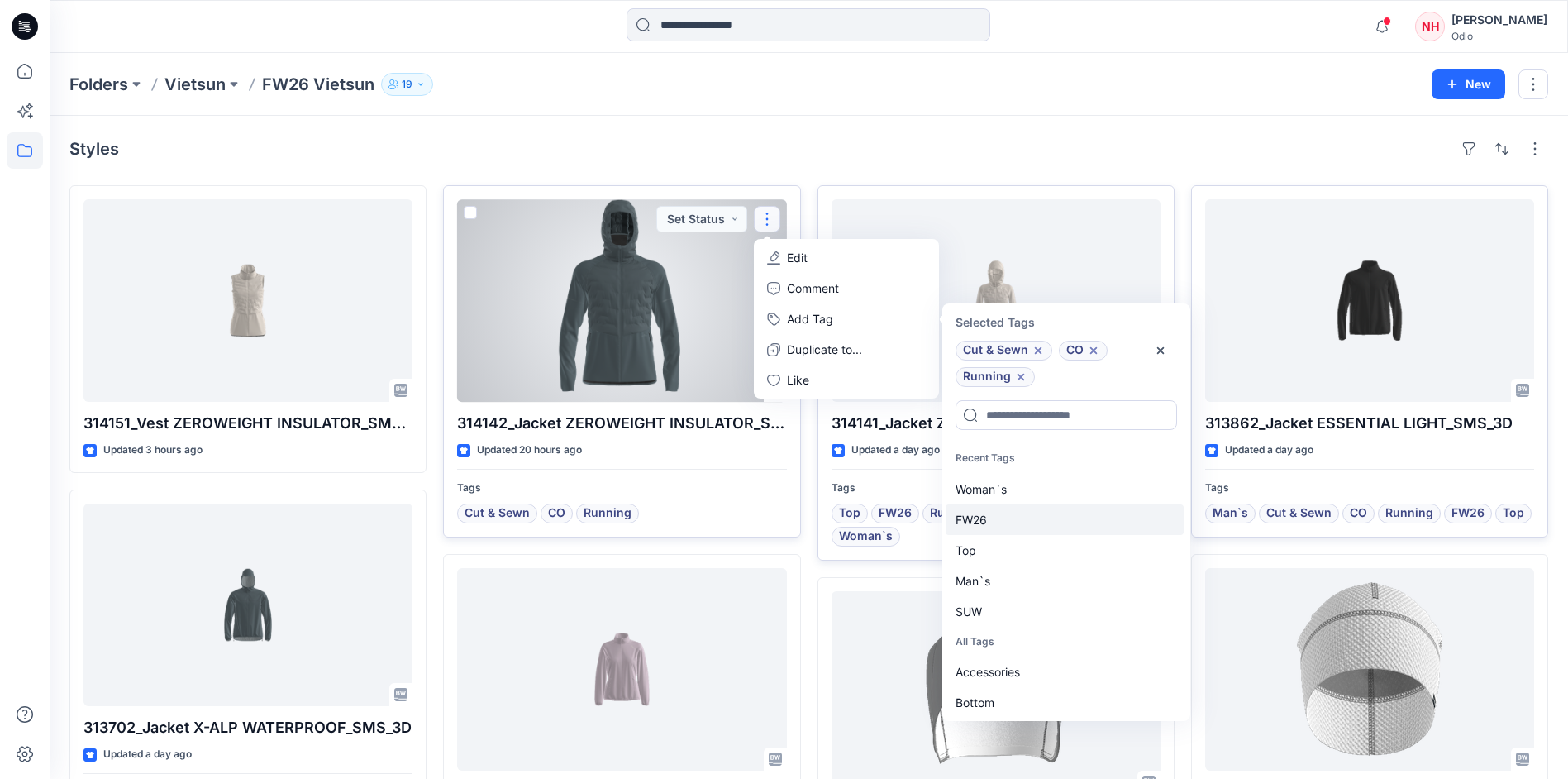
click at [1047, 510] on div "FW26" at bounding box center [1064, 519] width 238 height 31
click at [1047, 514] on div "Top" at bounding box center [1064, 519] width 238 height 31
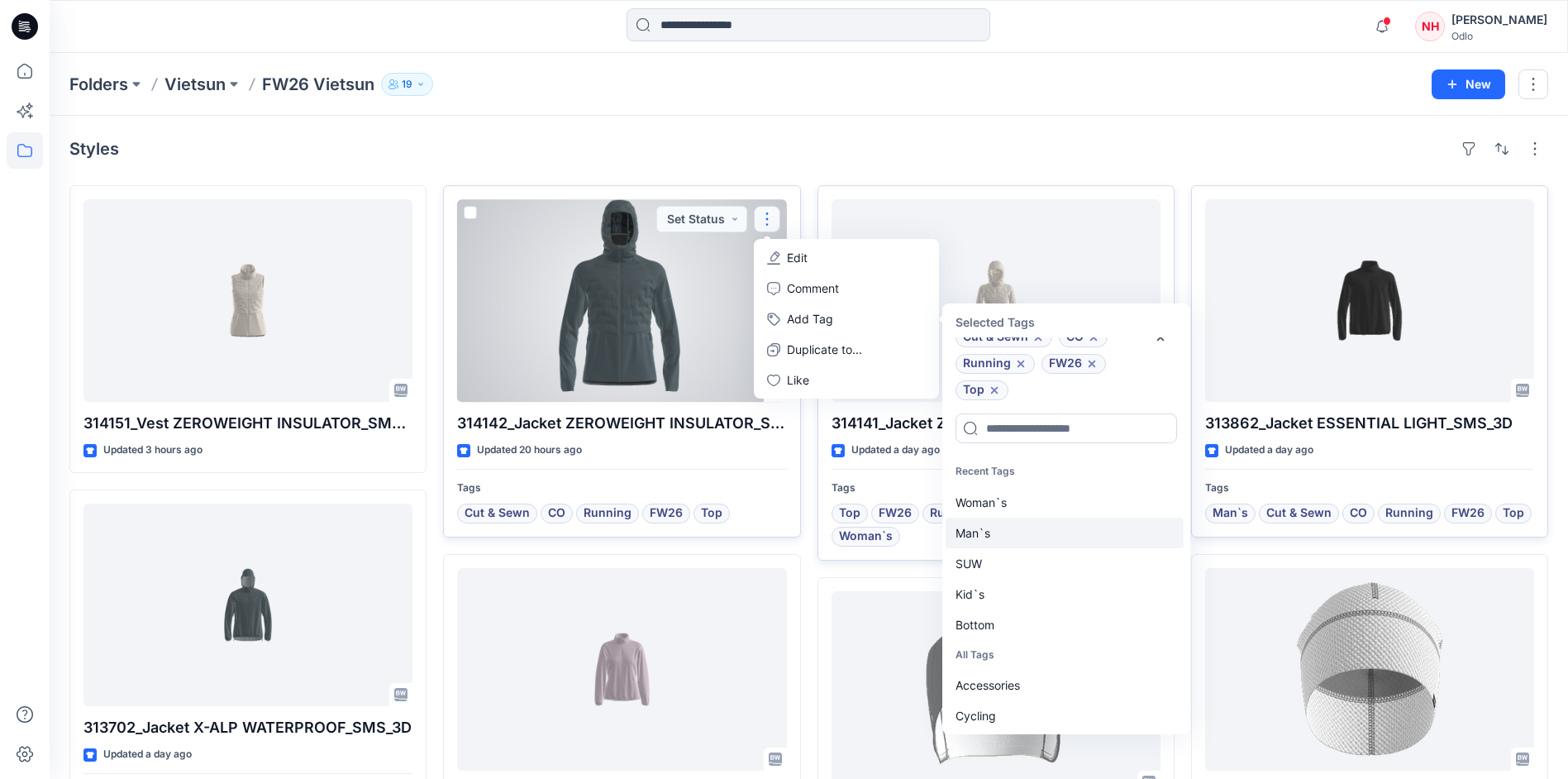
click at [1059, 543] on div "Man`s" at bounding box center [1064, 532] width 238 height 31
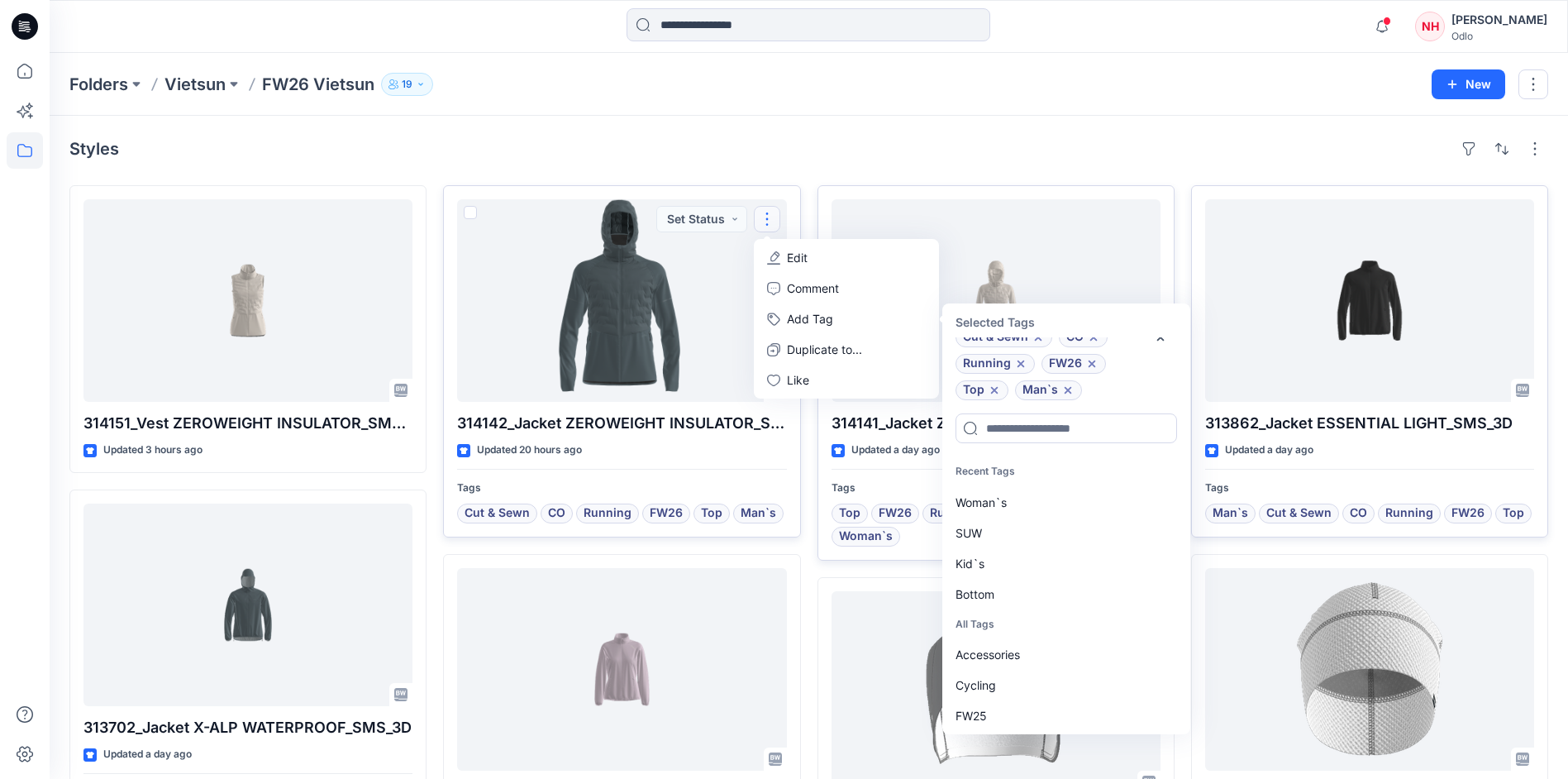
click at [436, 136] on div "Styles" at bounding box center [809, 148] width 1479 height 26
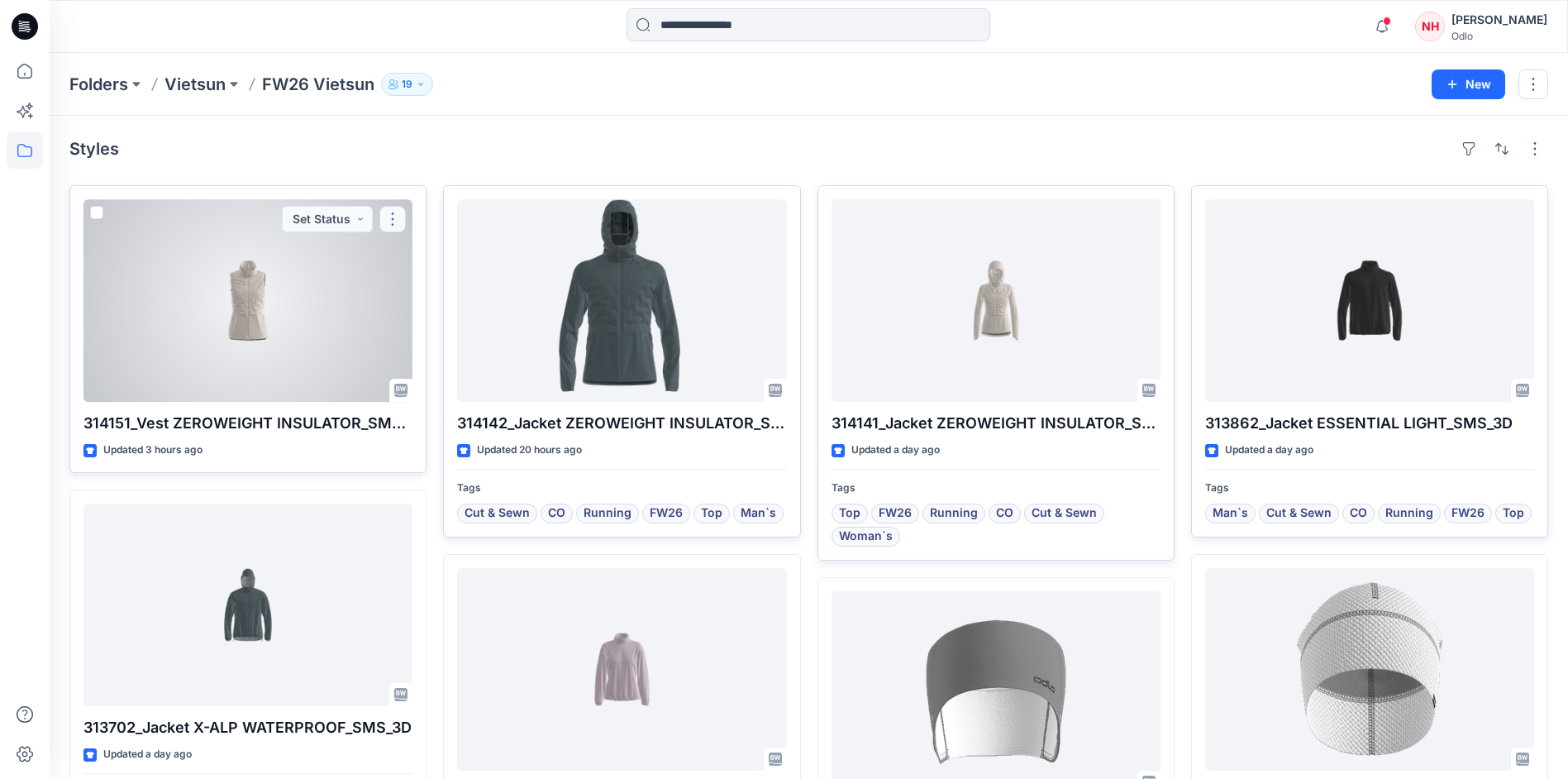
click at [398, 211] on button "button" at bounding box center [392, 219] width 26 height 26
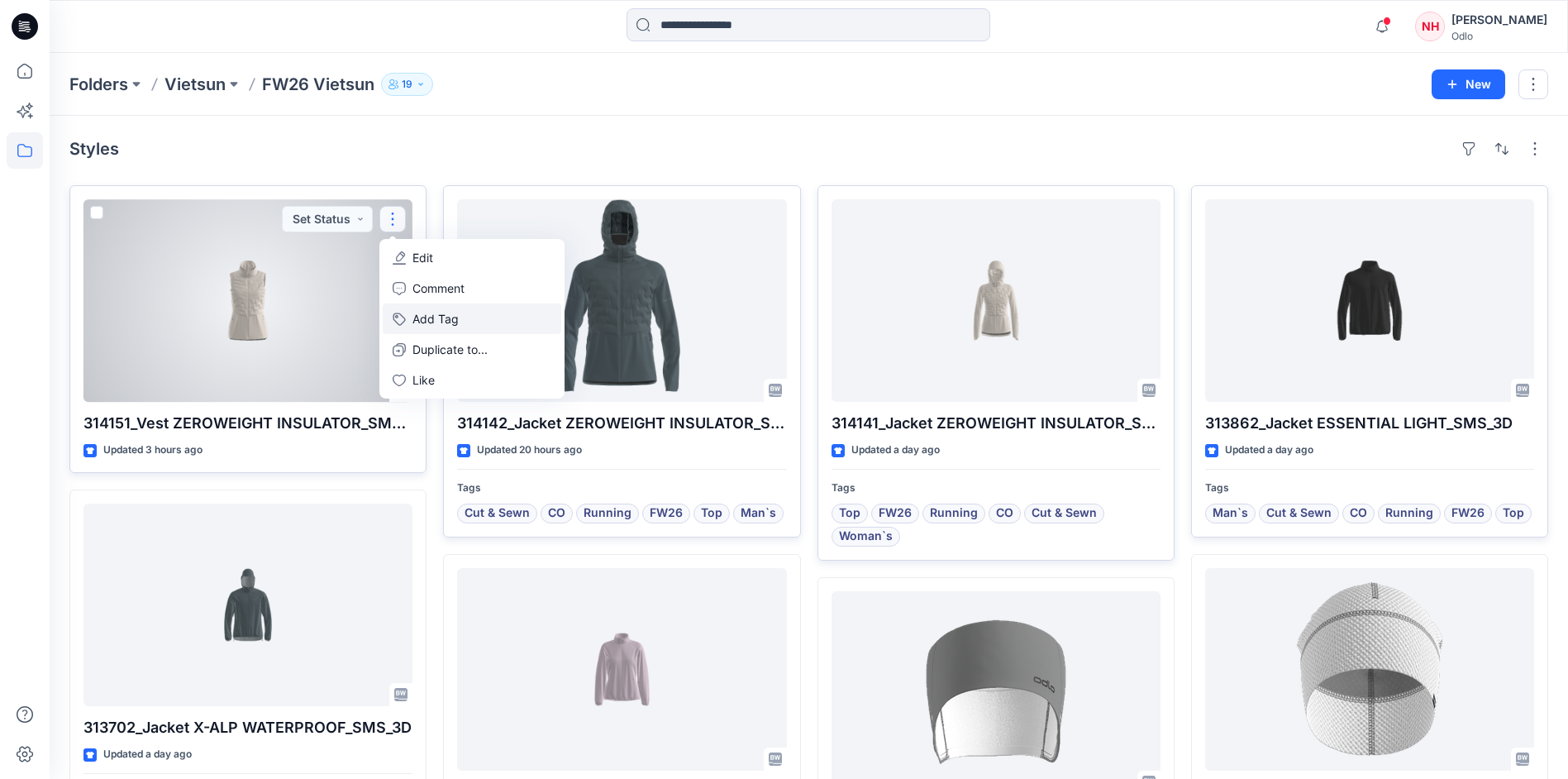
click at [457, 316] on button "Add Tag" at bounding box center [472, 318] width 179 height 31
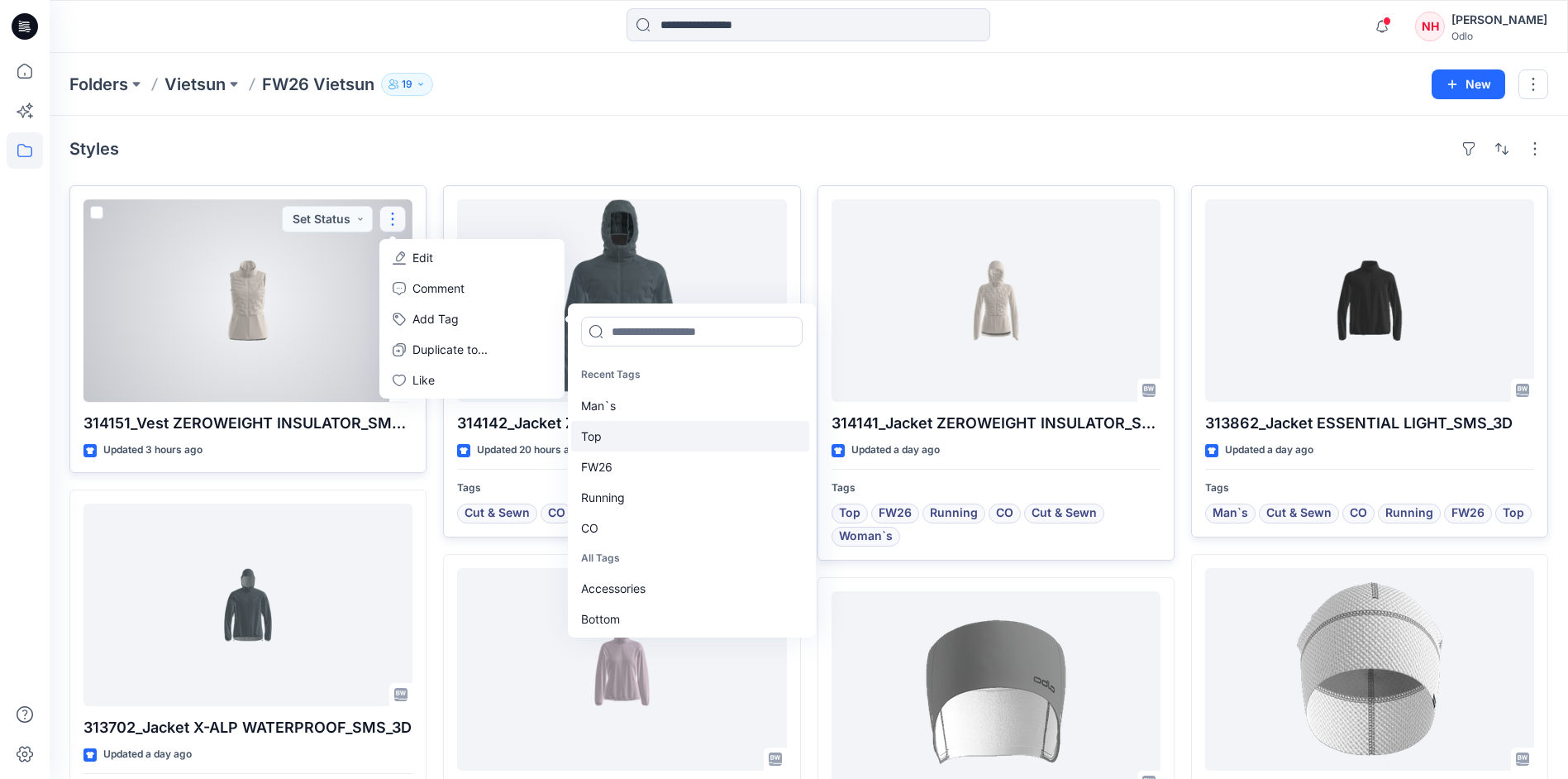
click at [637, 431] on div "Top" at bounding box center [690, 435] width 238 height 31
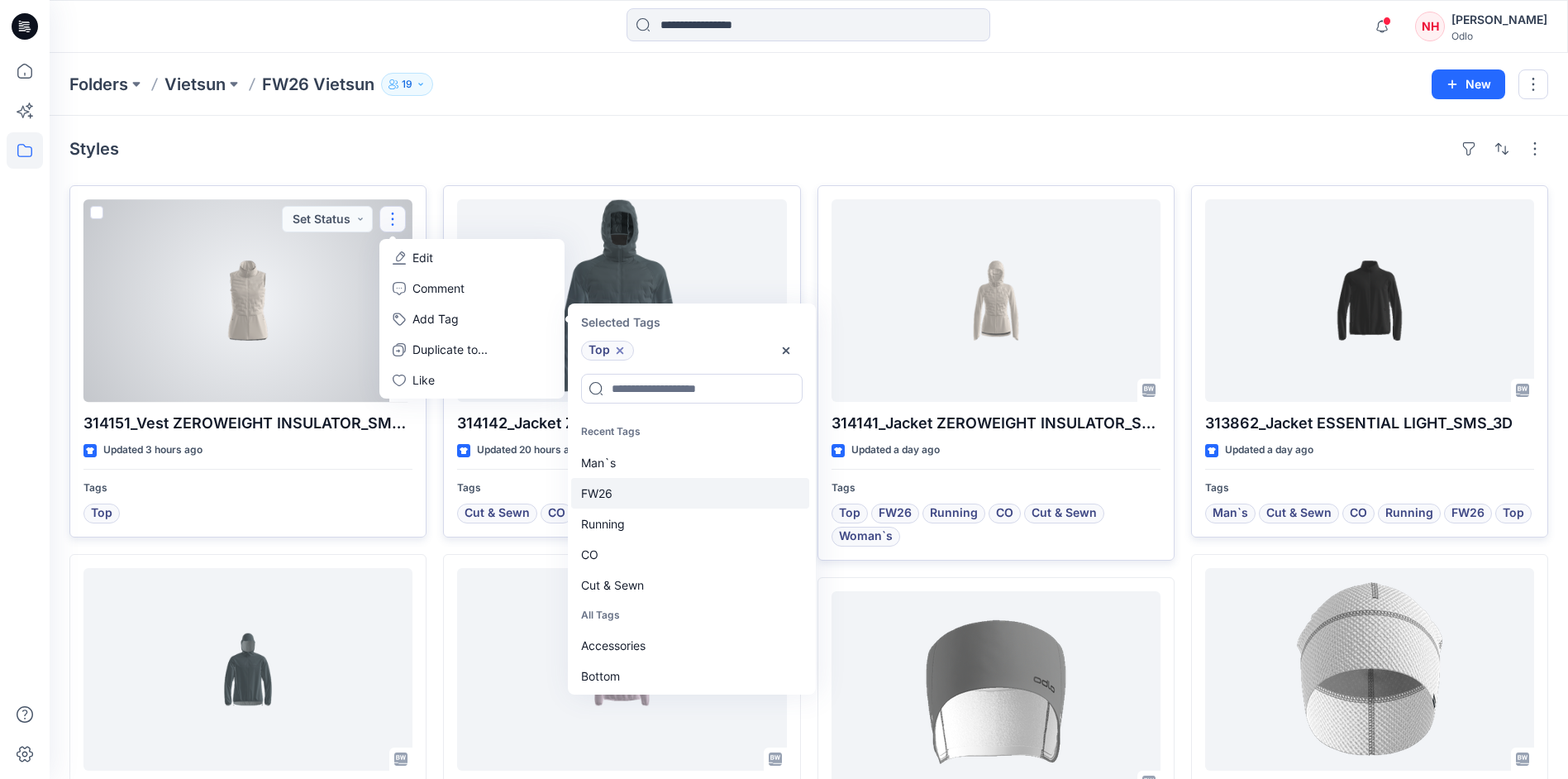
click at [639, 482] on div "FW26" at bounding box center [690, 493] width 238 height 31
click at [639, 498] on div "Running" at bounding box center [690, 493] width 238 height 31
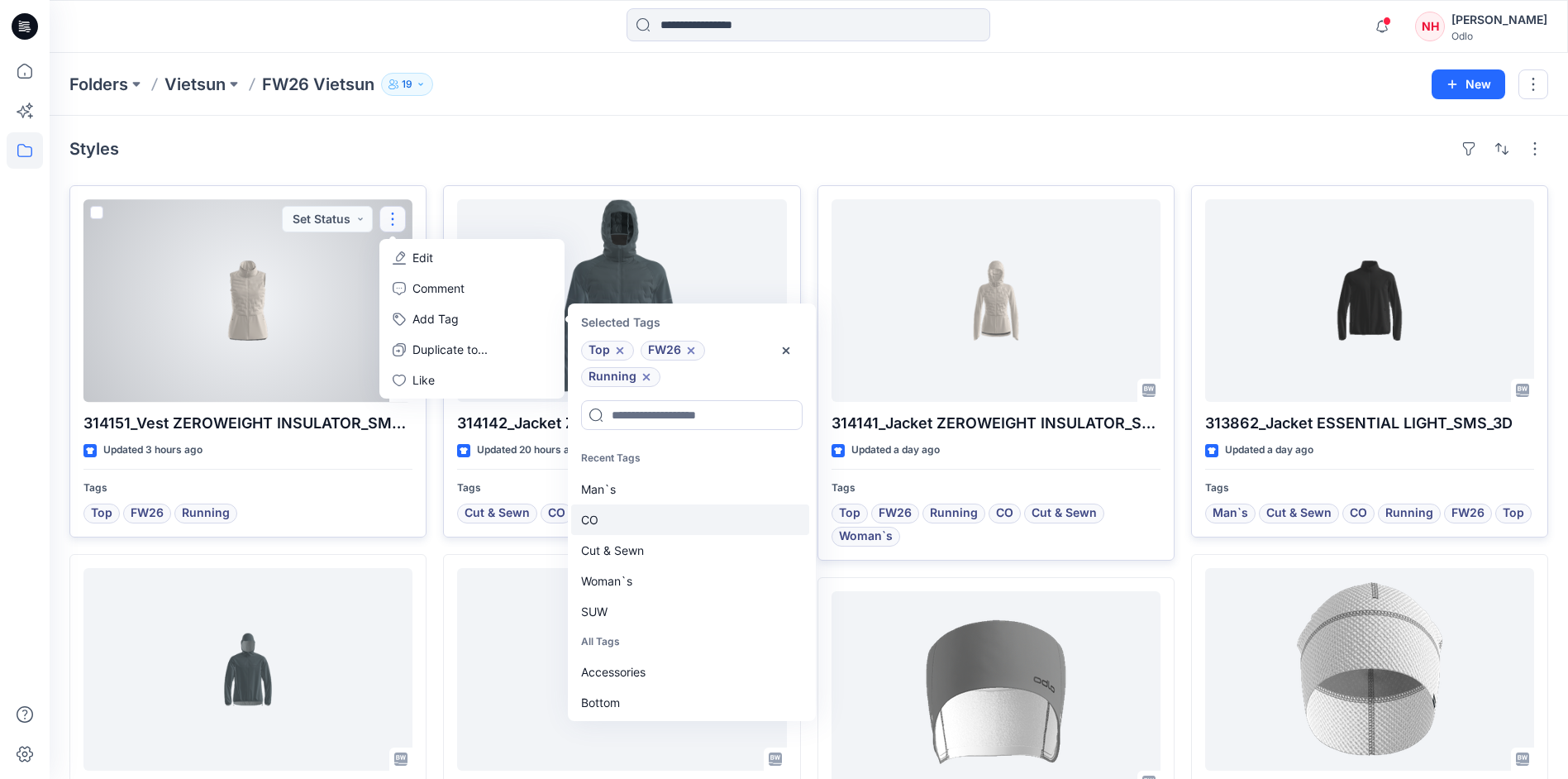
click at [641, 524] on div "CO" at bounding box center [690, 519] width 238 height 31
click at [641, 529] on div "Cut & Sewn" at bounding box center [690, 519] width 238 height 31
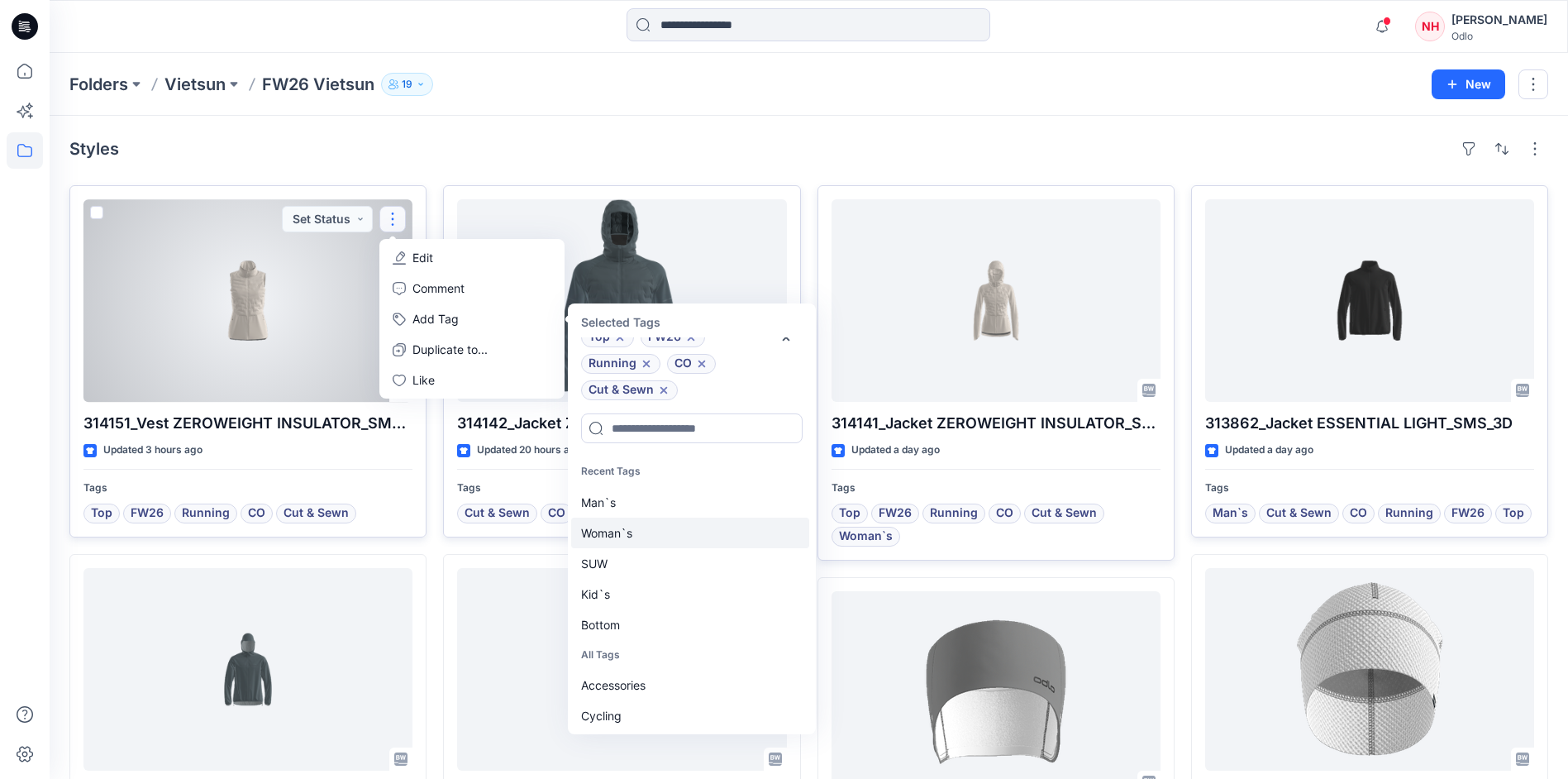
click at [657, 538] on div "Woman`s" at bounding box center [690, 532] width 238 height 31
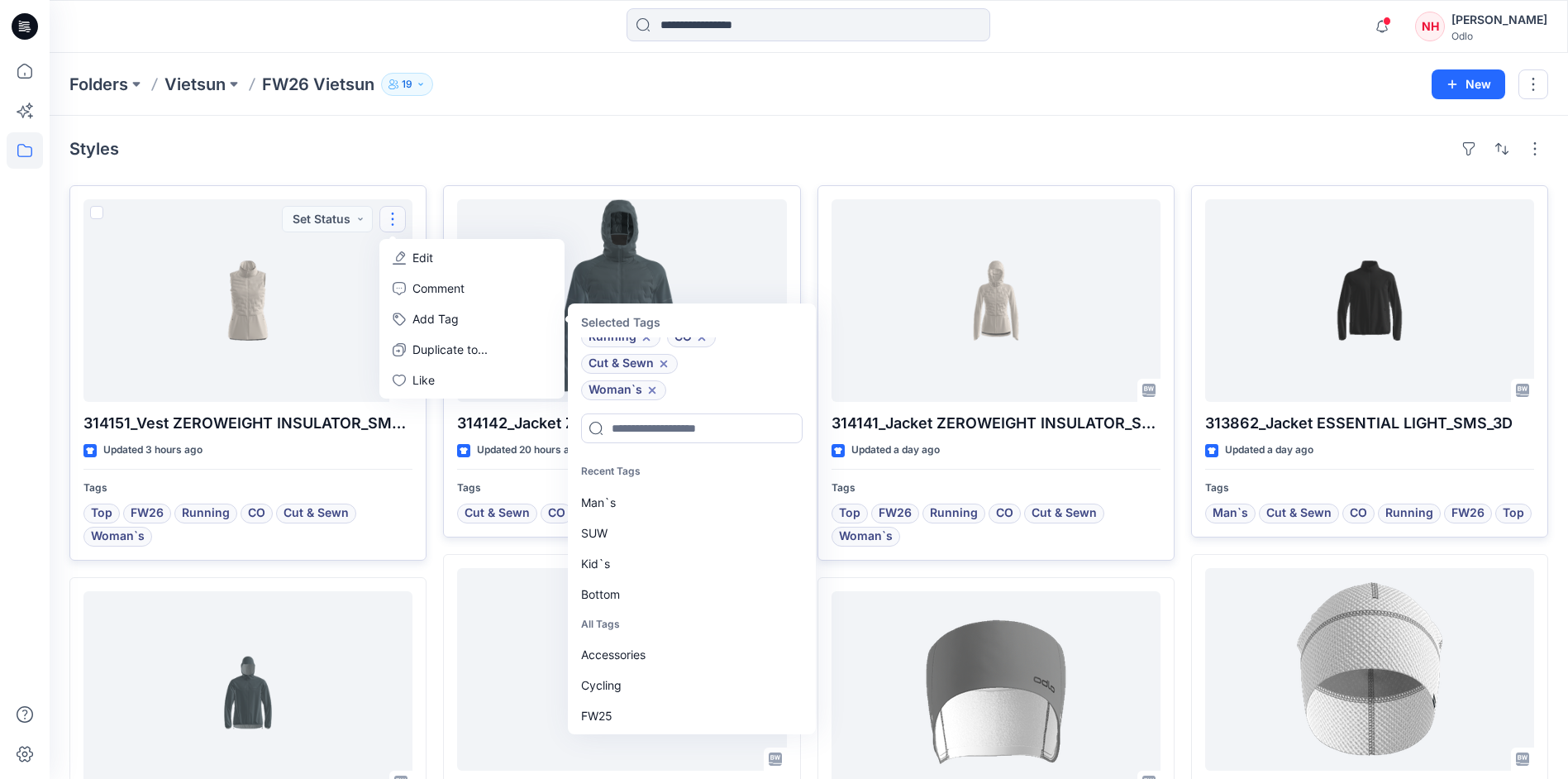
click at [583, 124] on div "Styles 314151_Vest ZEROWEIGHT INSULATOR_SMS_3D Updated 3 hours ago Tags Top FW2…" at bounding box center [808, 758] width 1518 height 1284
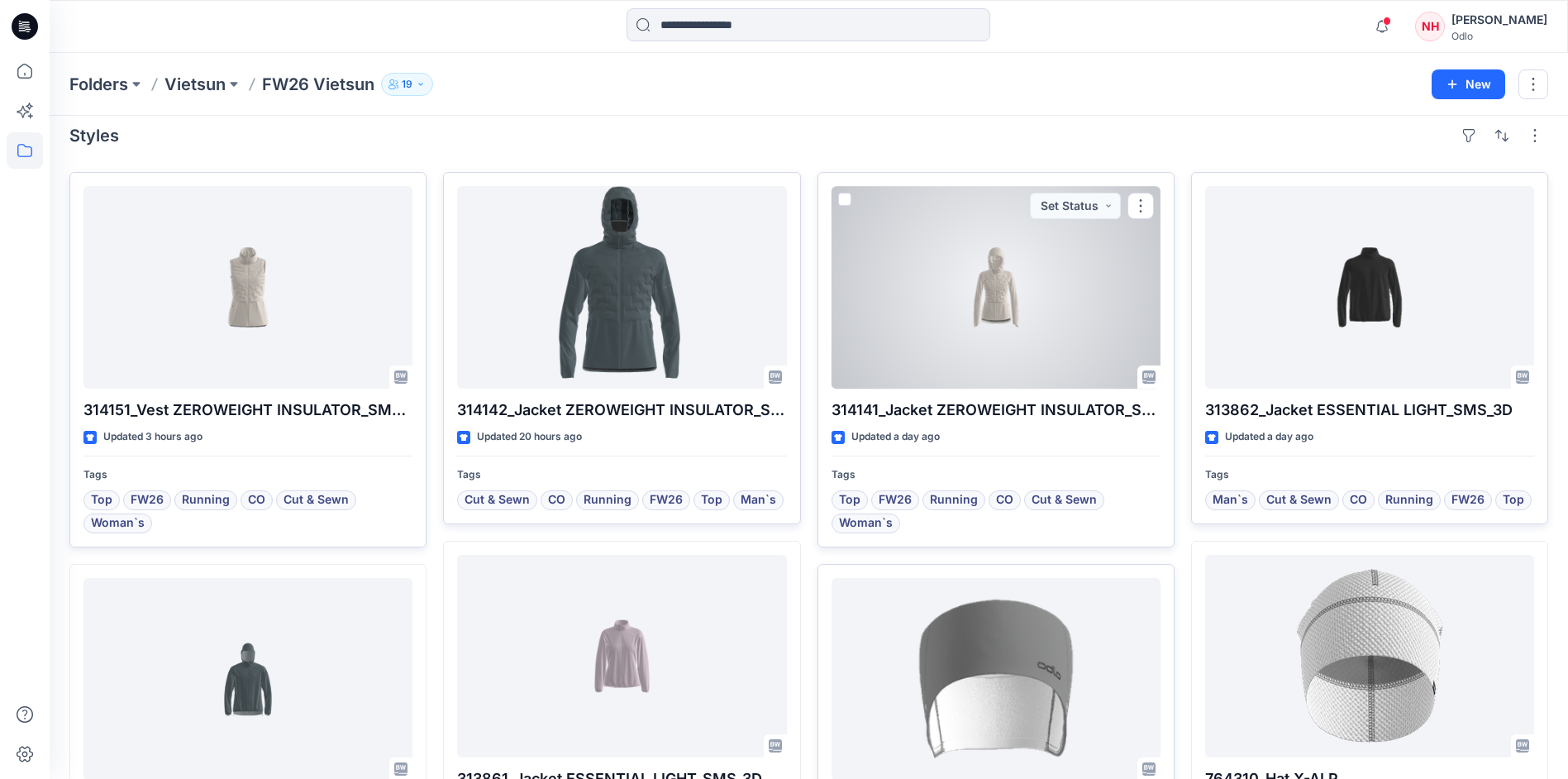
scroll to position [0, 0]
